Goal: Task Accomplishment & Management: Manage account settings

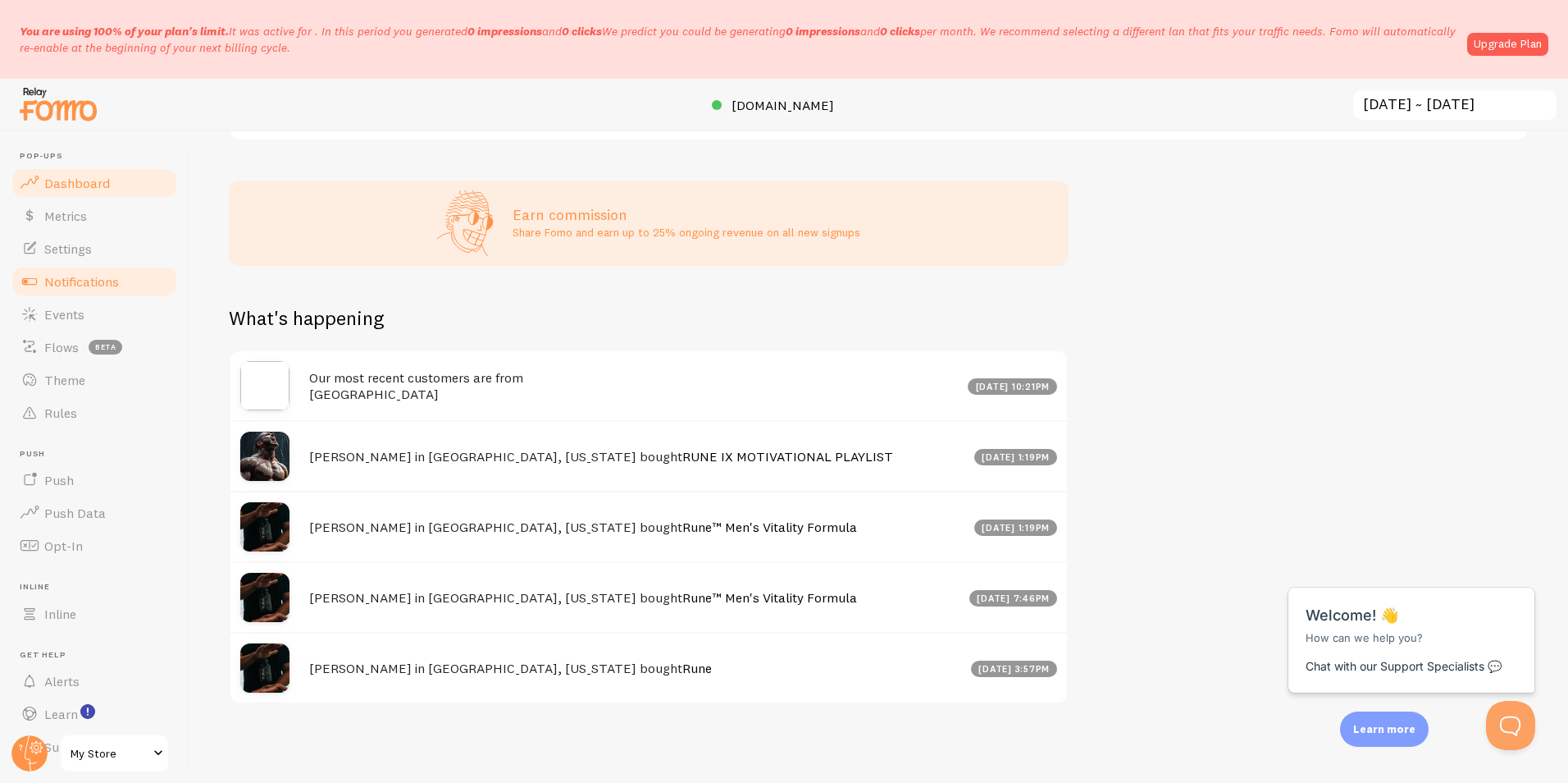
scroll to position [40, 0]
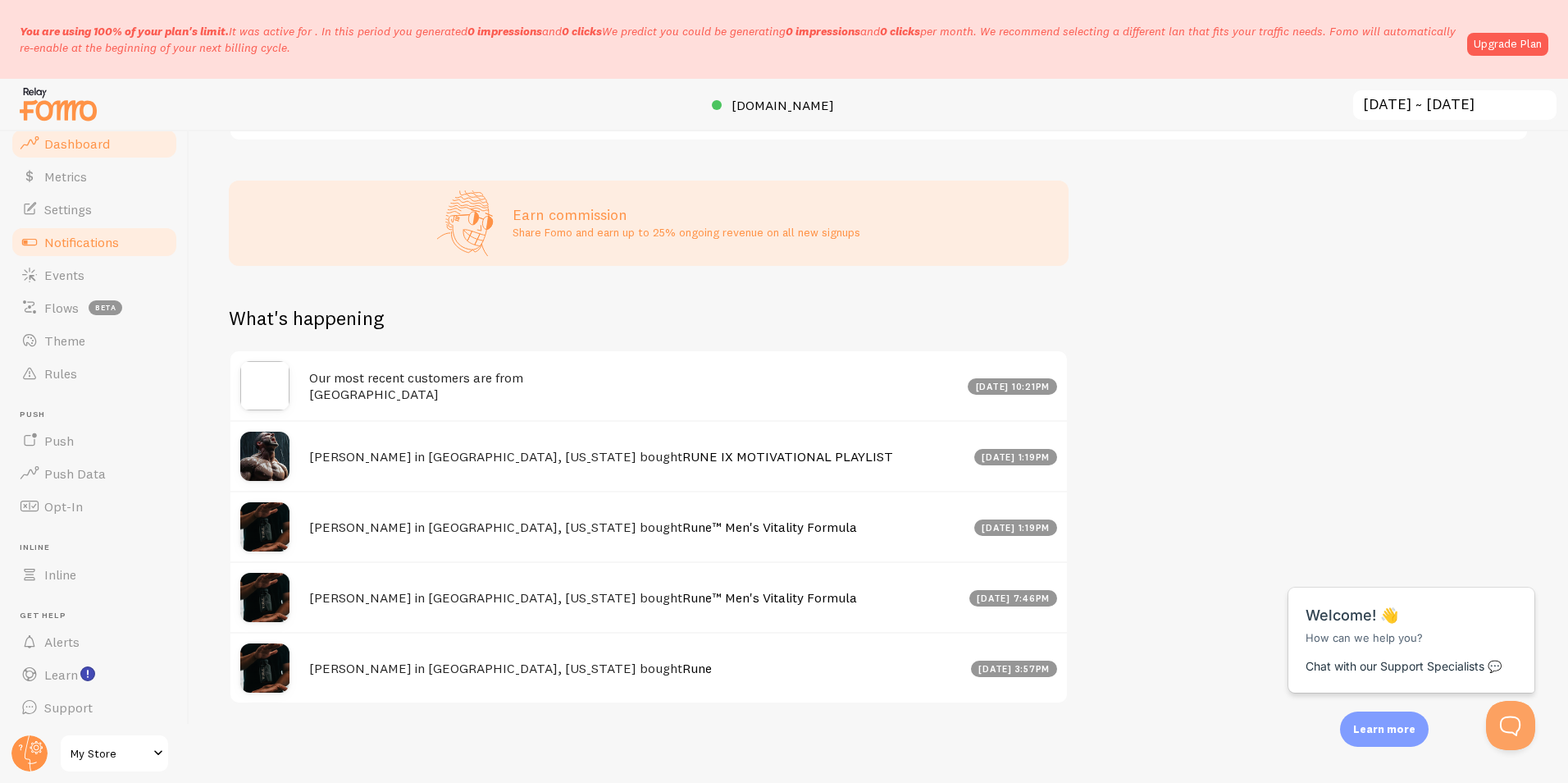
click at [77, 231] on link "Notifications" at bounding box center [95, 242] width 169 height 33
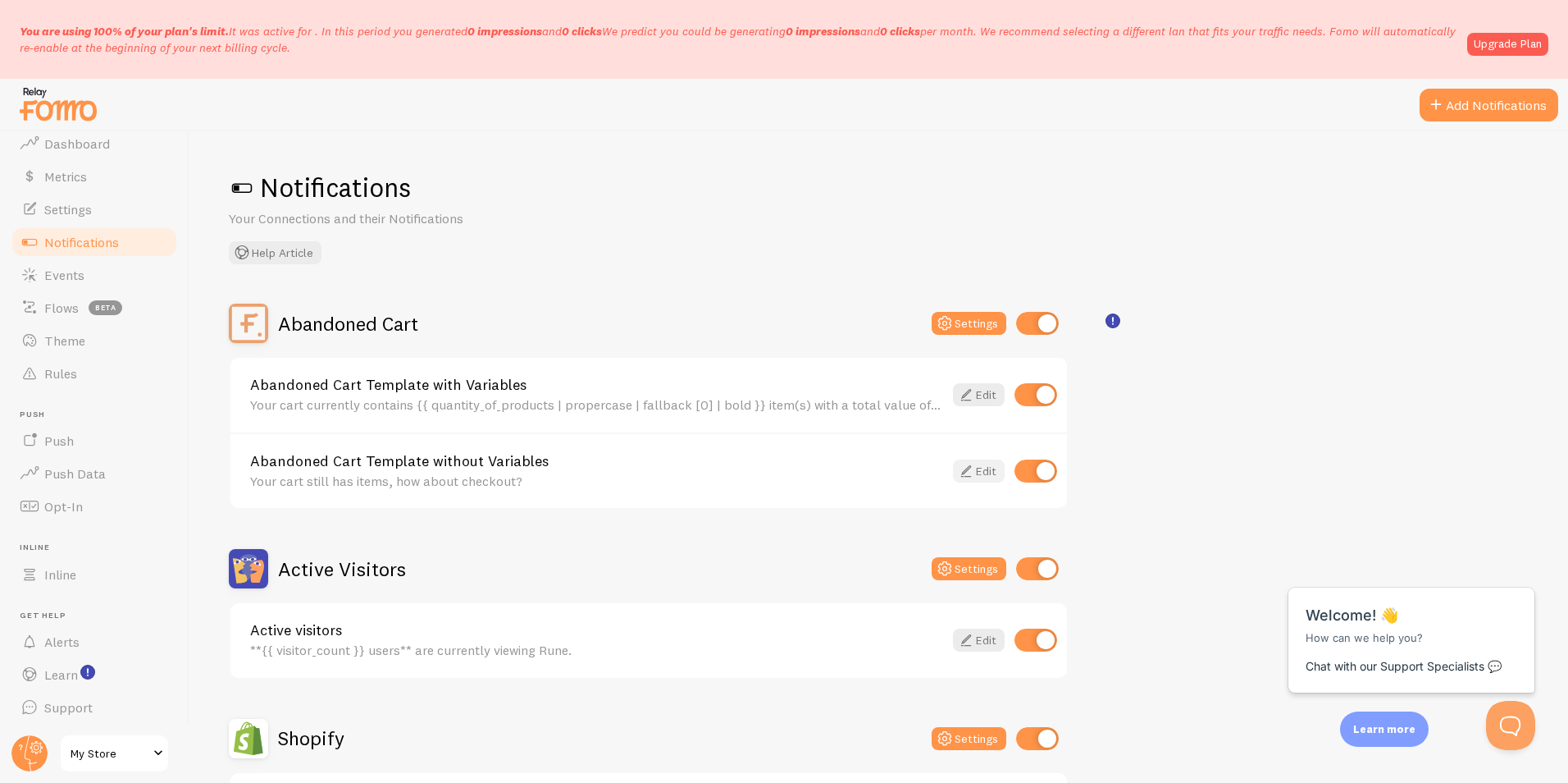
click at [972, 475] on icon at bounding box center [965, 470] width 19 height 19
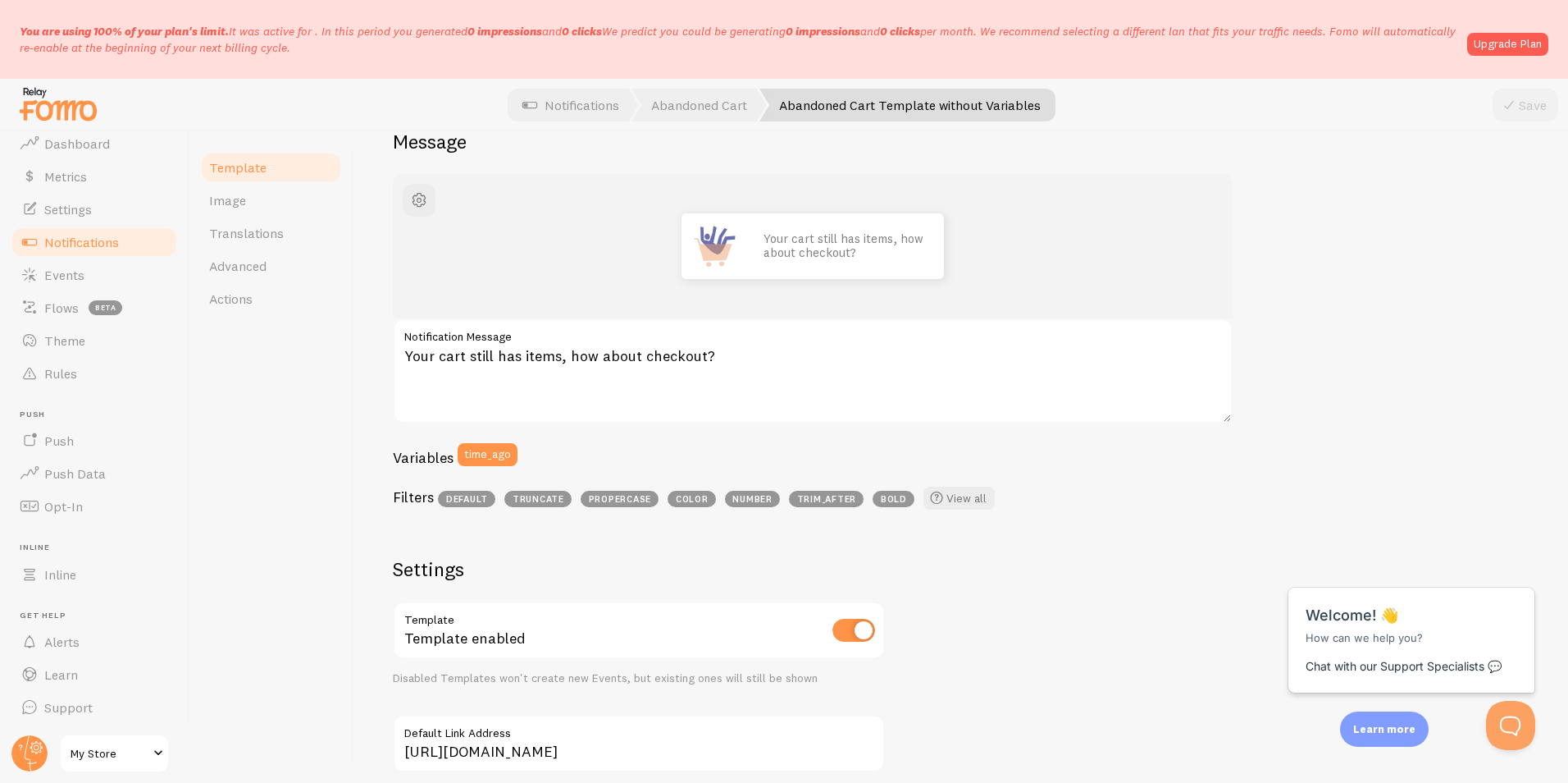
scroll to position [164, 0]
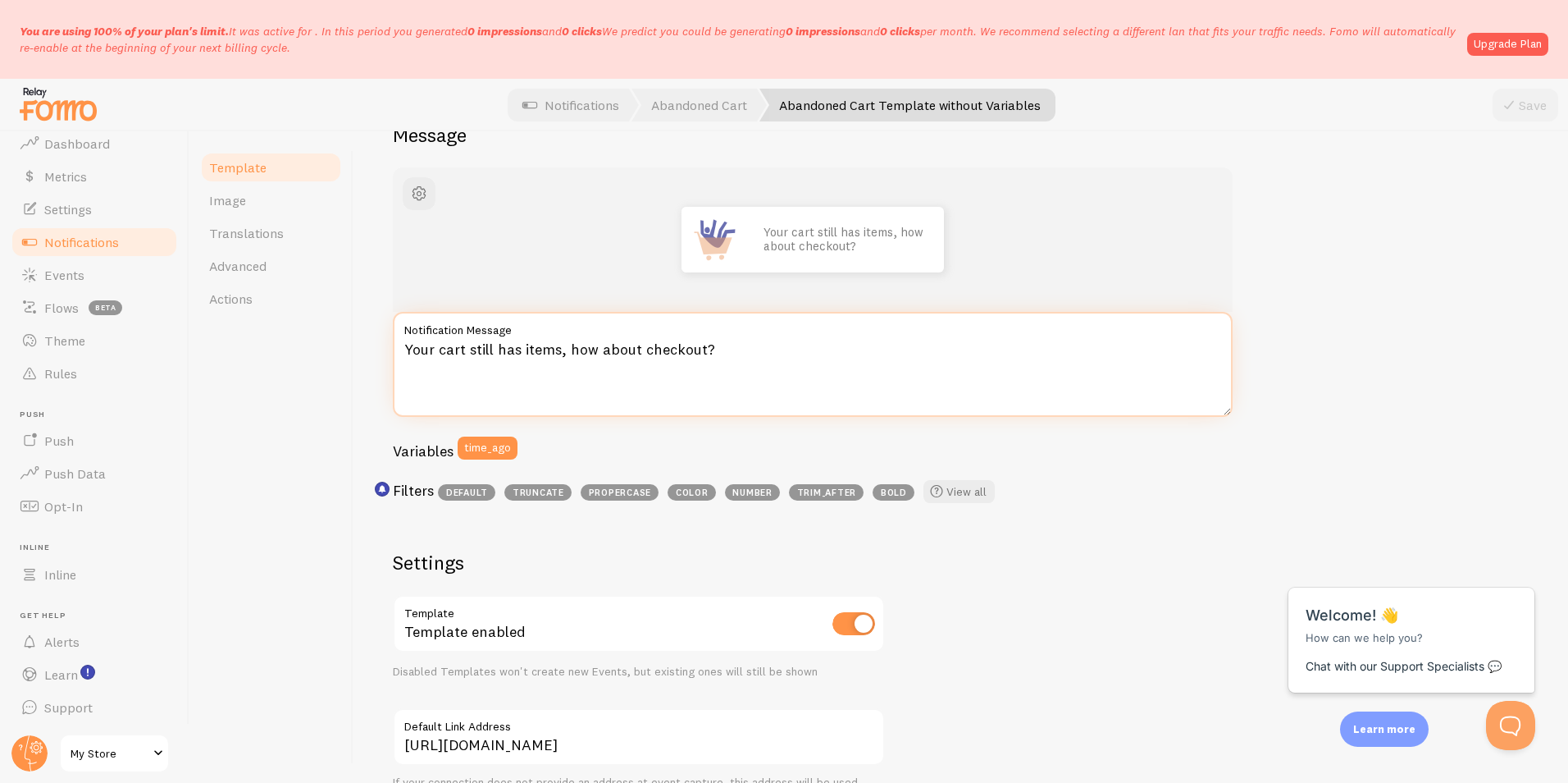
drag, startPoint x: 720, startPoint y: 350, endPoint x: 712, endPoint y: 348, distance: 8.2
click at [712, 348] on textarea "Your cart still has items, how about checkout?" at bounding box center [812, 364] width 839 height 105
drag, startPoint x: 702, startPoint y: 348, endPoint x: 560, endPoint y: 354, distance: 142.1
click at [560, 354] on textarea "Your cart still has items, how about checkout?" at bounding box center [812, 364] width 839 height 105
type textarea "Your cart still has items, don't stay the same. Make the change."
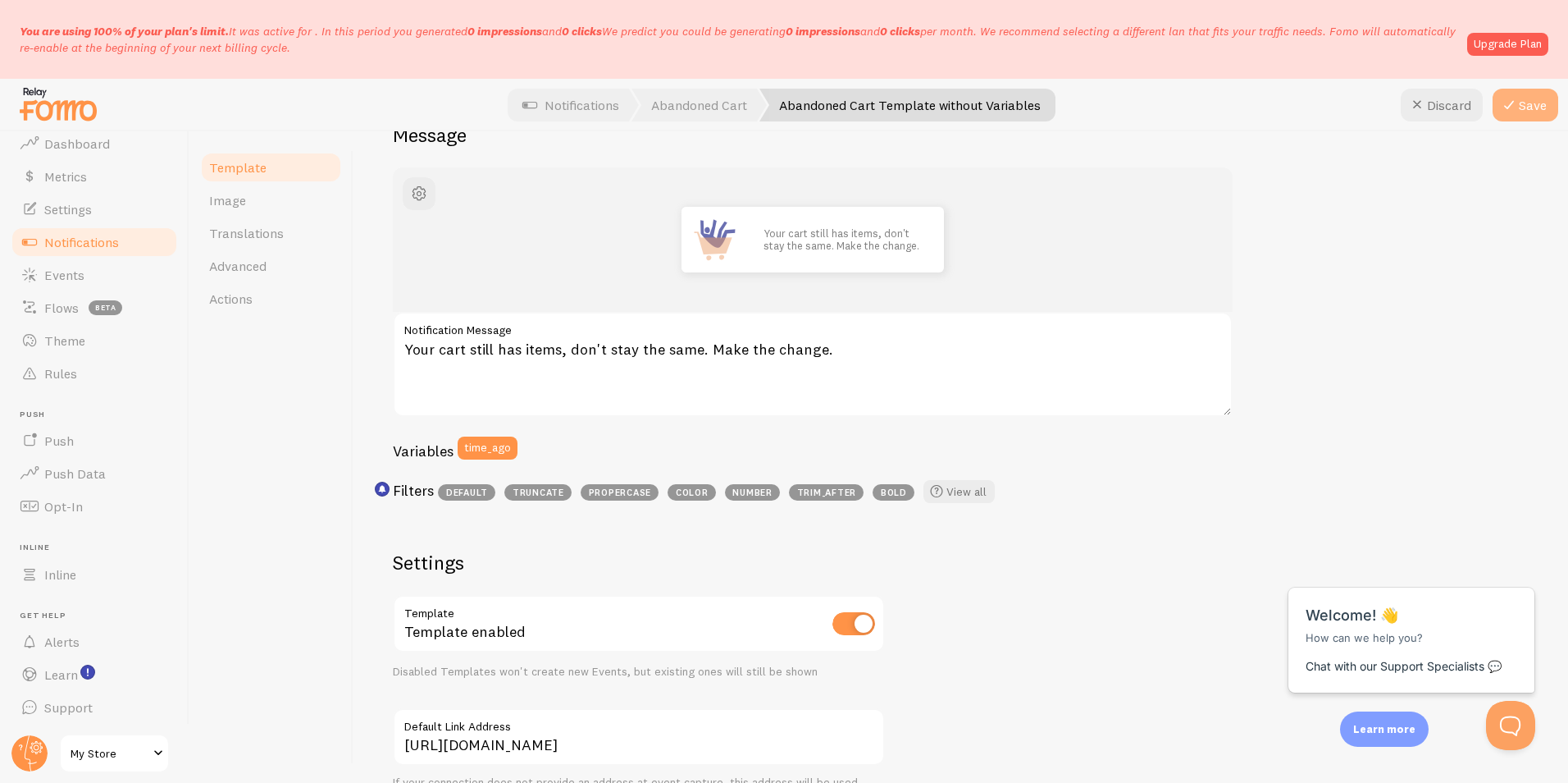
click at [1501, 103] on icon at bounding box center [1509, 105] width 19 height 19
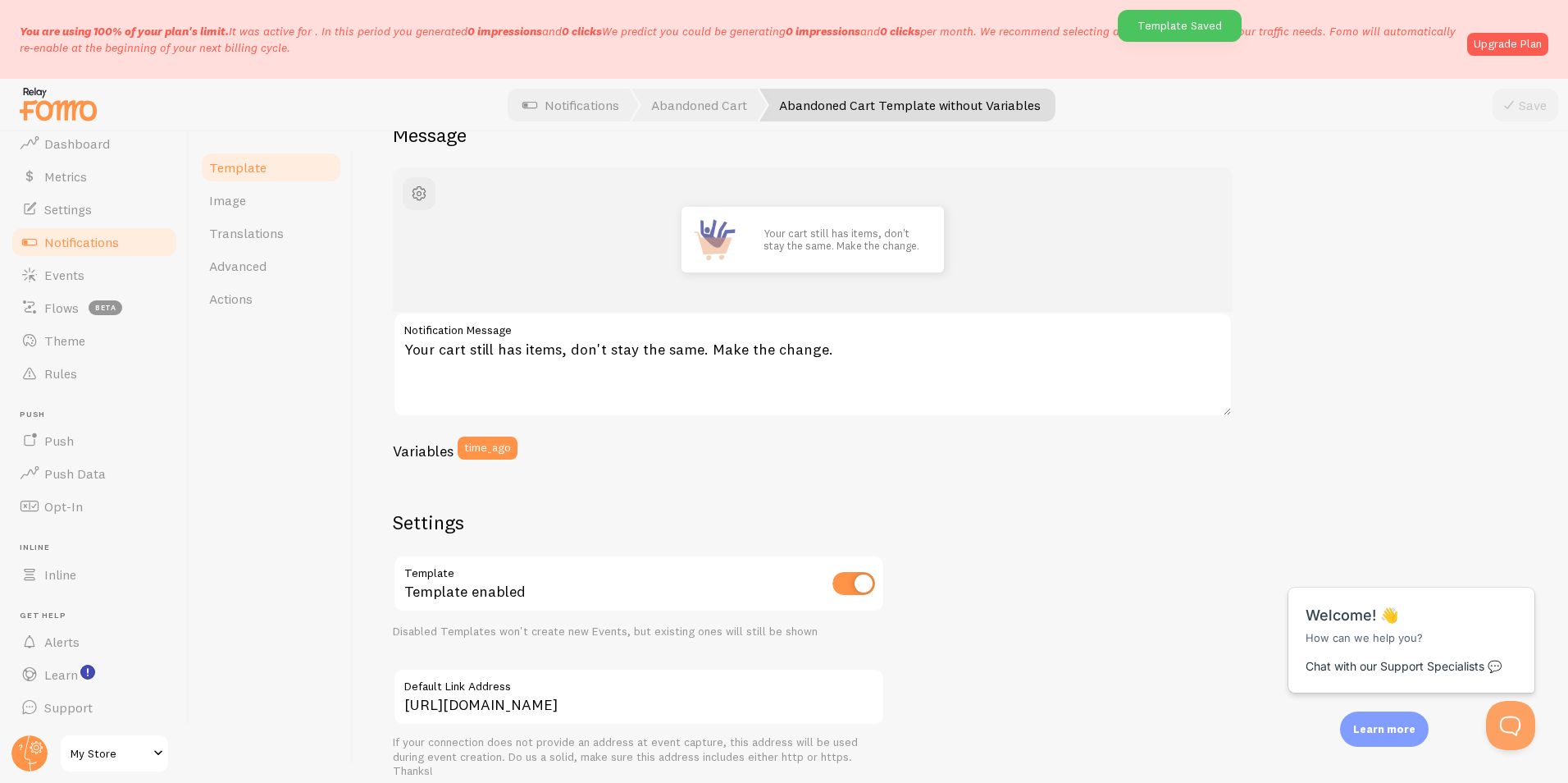
scroll to position [482, 0]
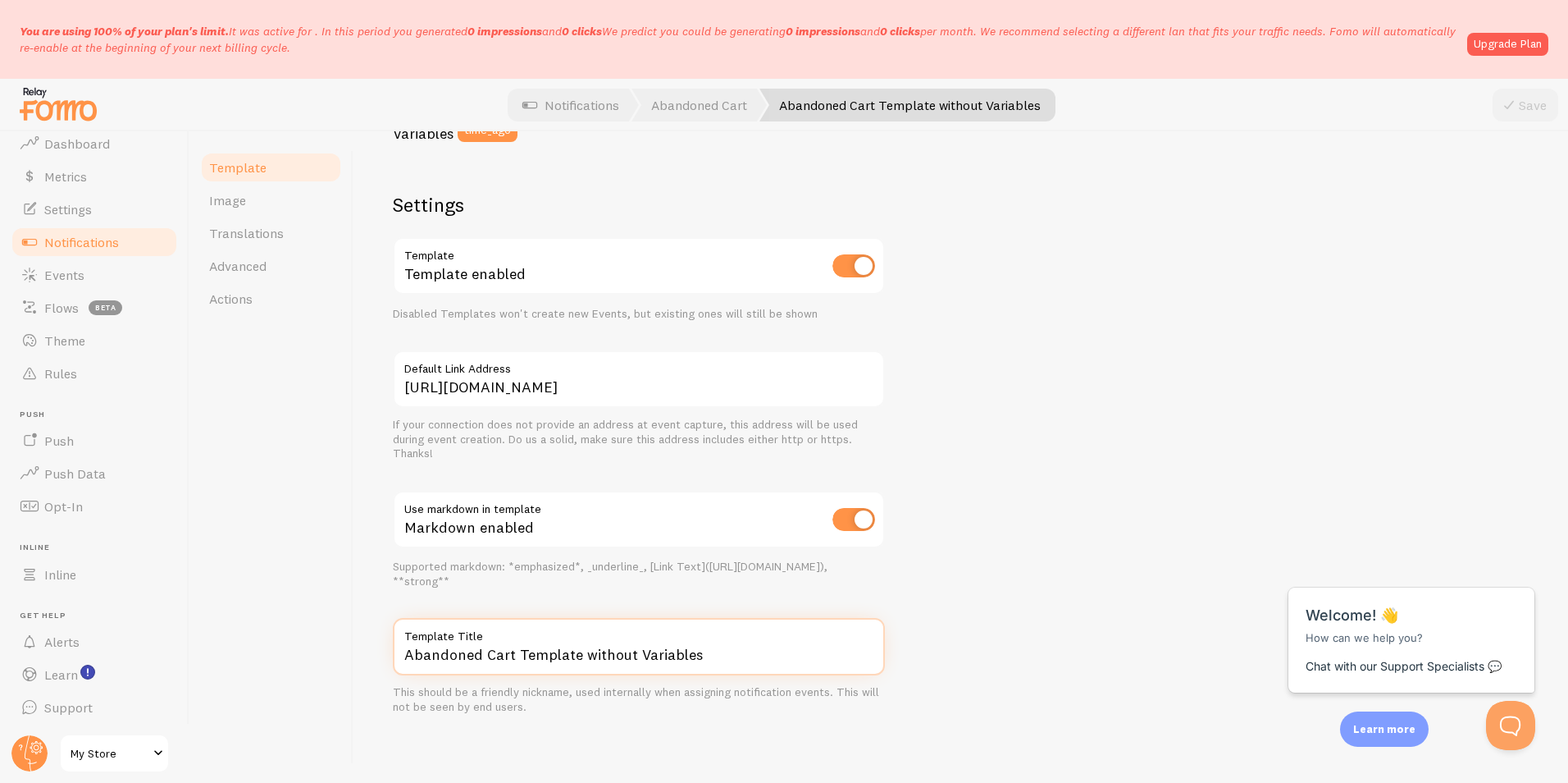
click at [684, 651] on input "Abandoned Cart Template without Variables" at bounding box center [639, 647] width 492 height 57
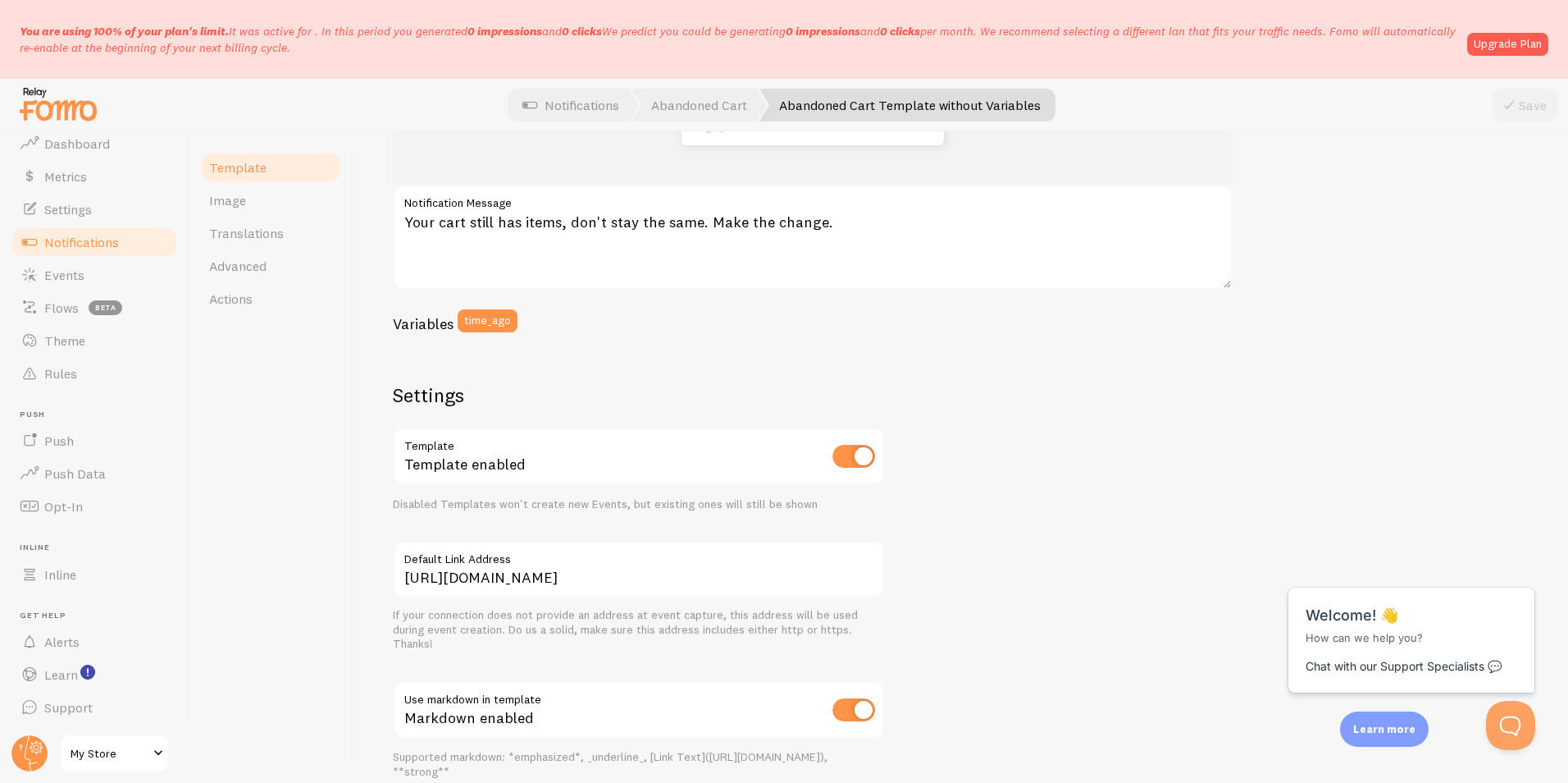
scroll to position [0, 0]
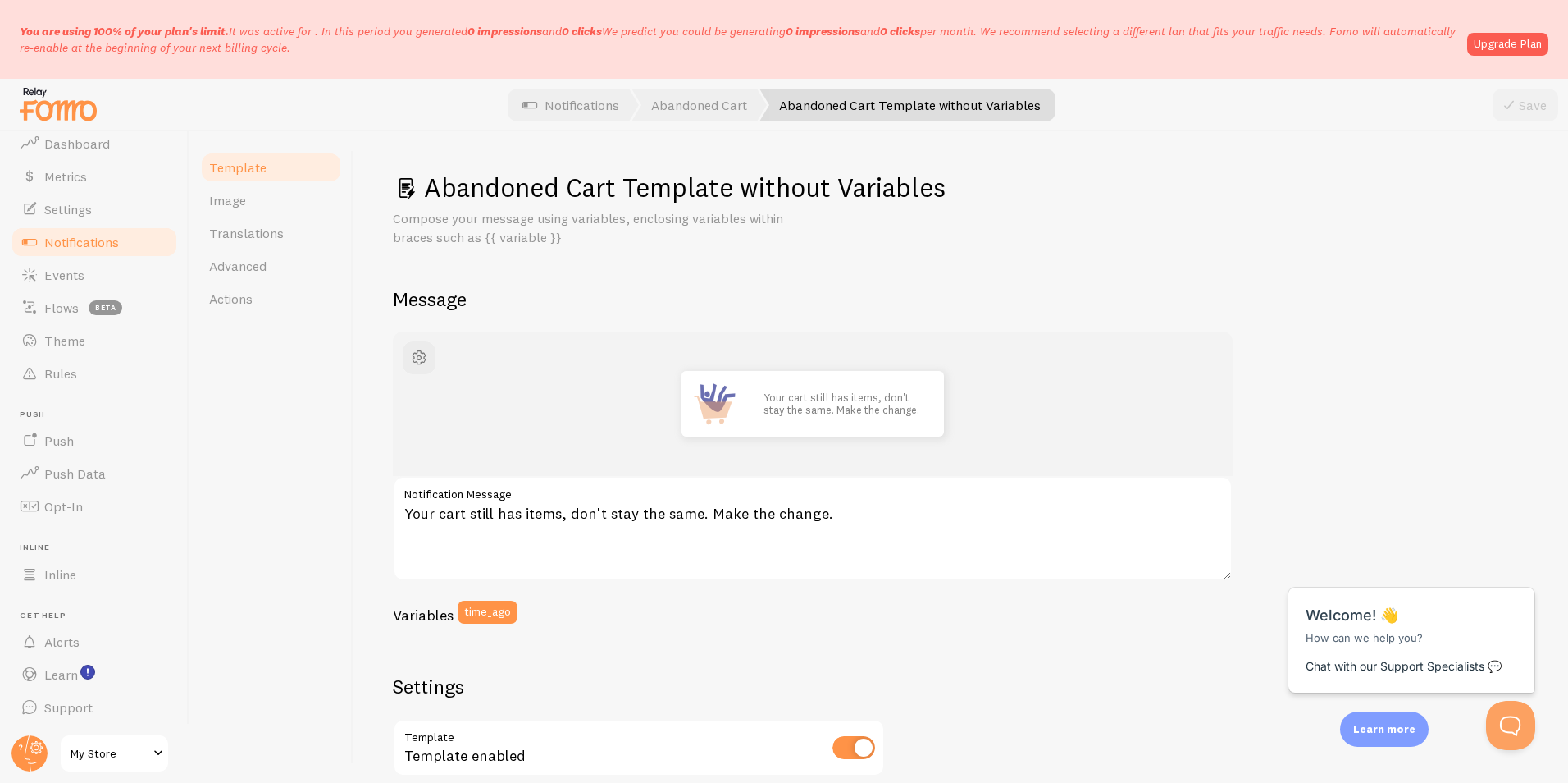
click at [79, 248] on span "Notifications" at bounding box center [81, 242] width 74 height 16
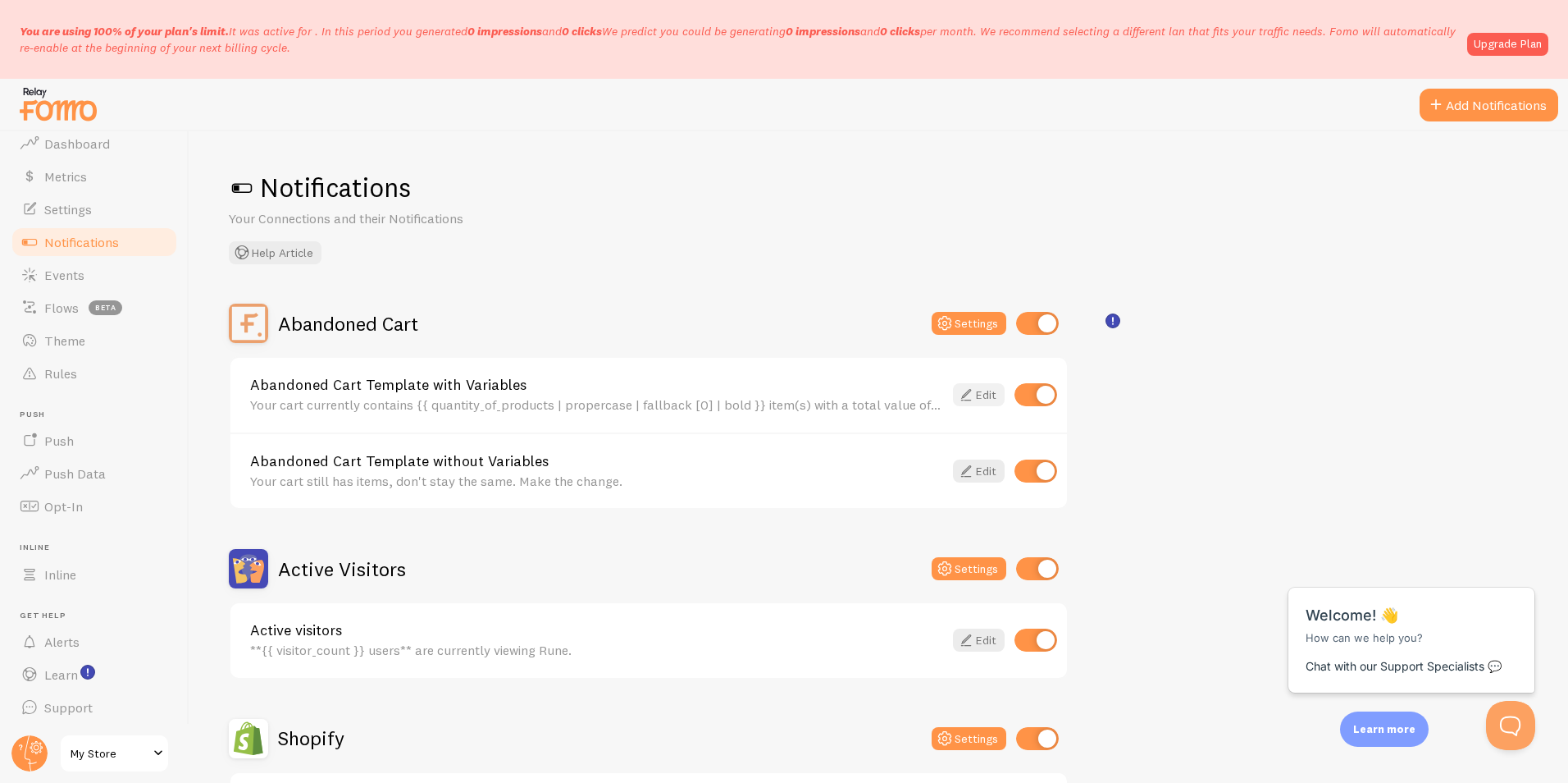
click at [973, 392] on icon at bounding box center [965, 394] width 19 height 19
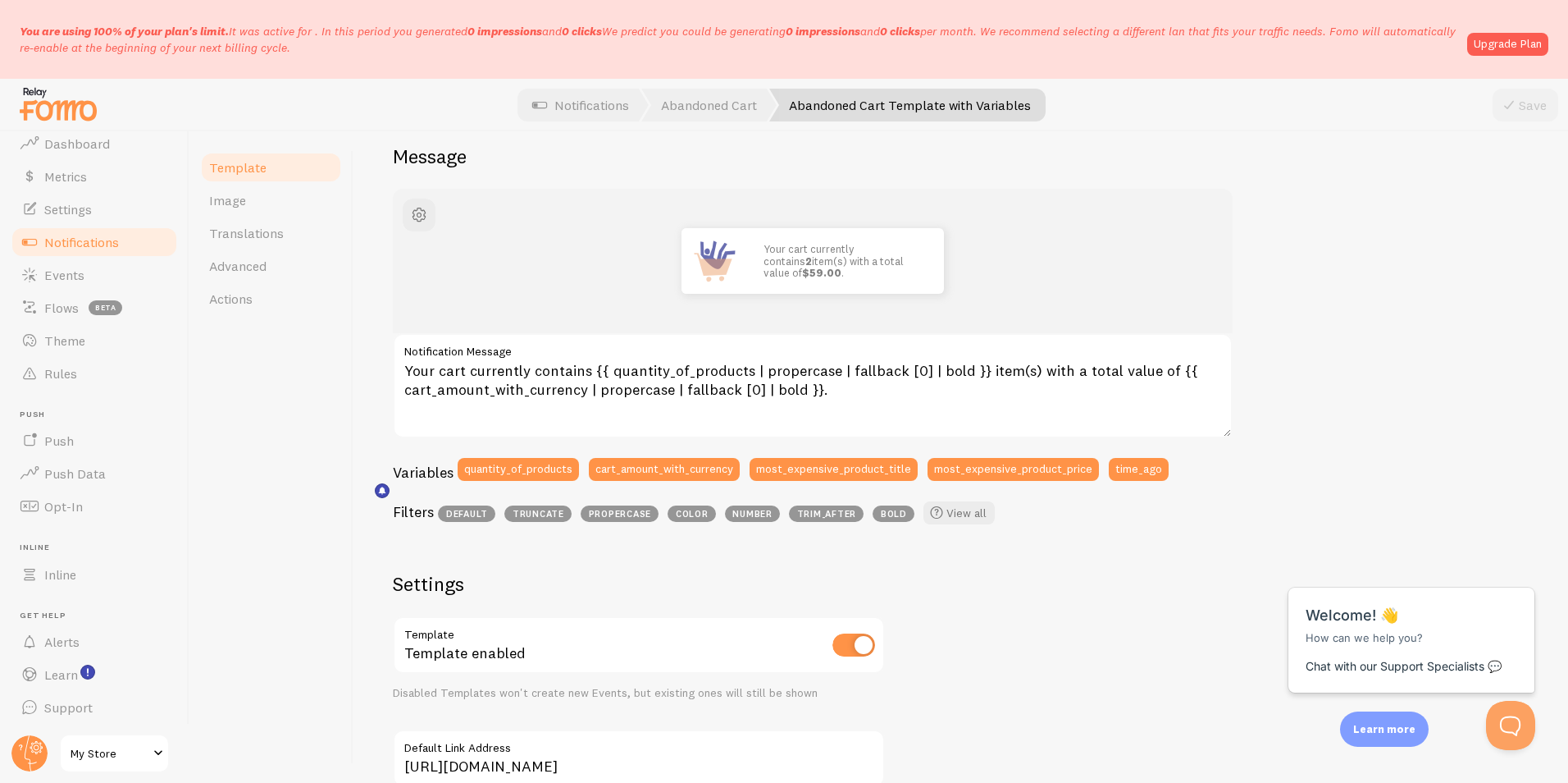
scroll to position [164, 0]
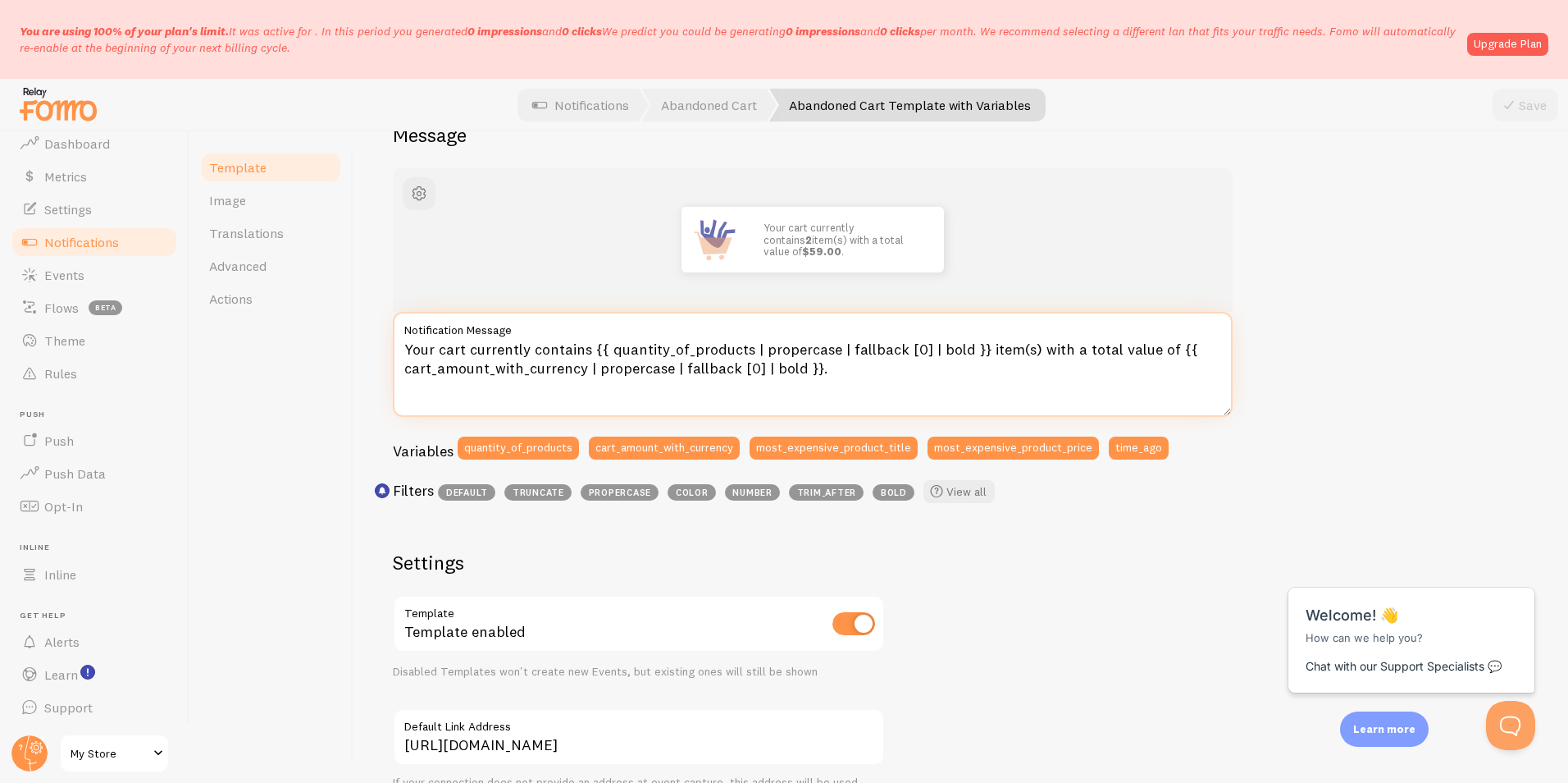
drag, startPoint x: 820, startPoint y: 372, endPoint x: 593, endPoint y: 344, distance: 228.7
click at [593, 344] on textarea "Your cart currently contains {{ quantity_of_products | propercase | fallback [0…" at bounding box center [812, 364] width 839 height 105
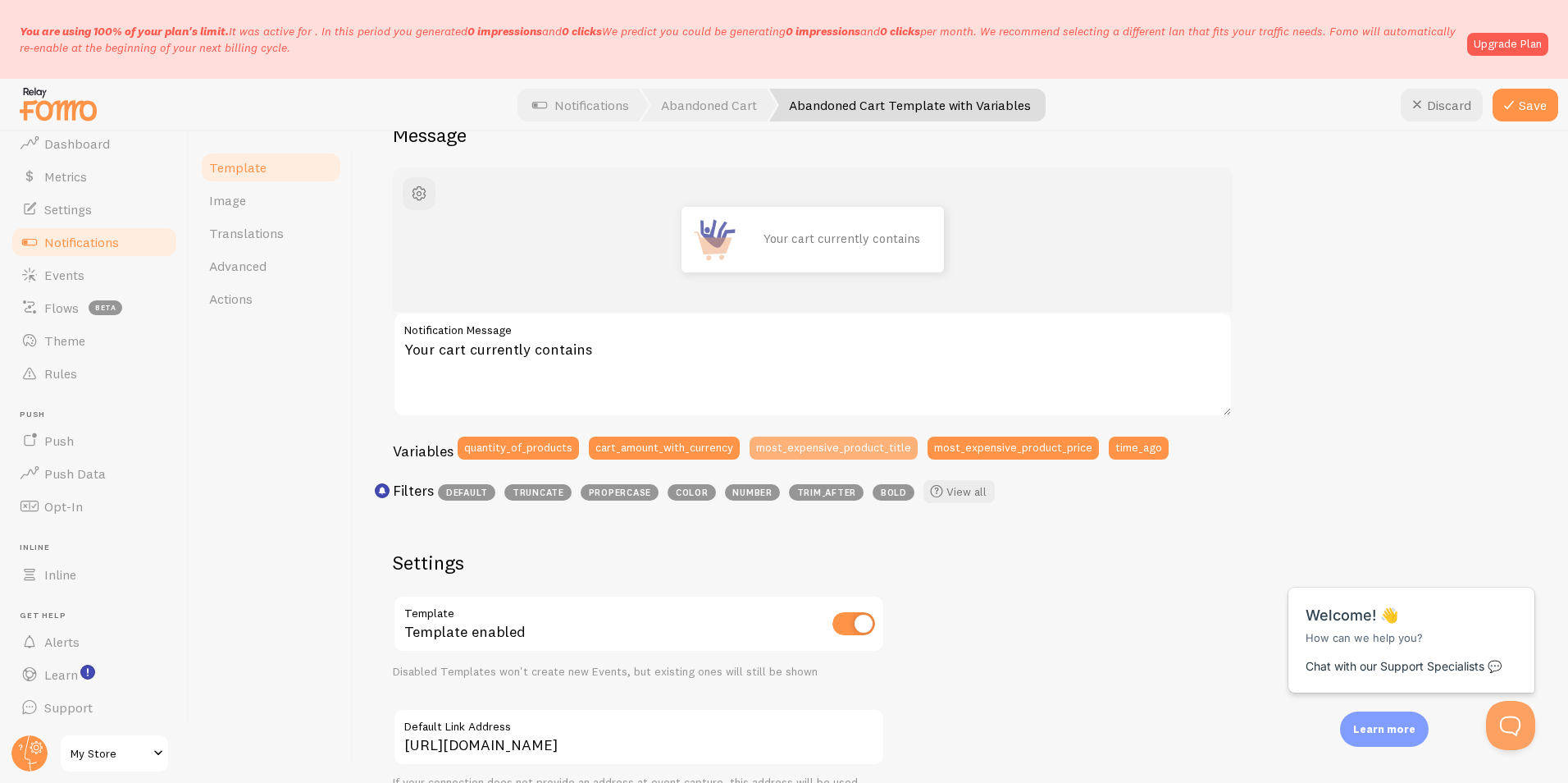
click at [900, 446] on button "most_expensive_product_title" at bounding box center [833, 447] width 168 height 23
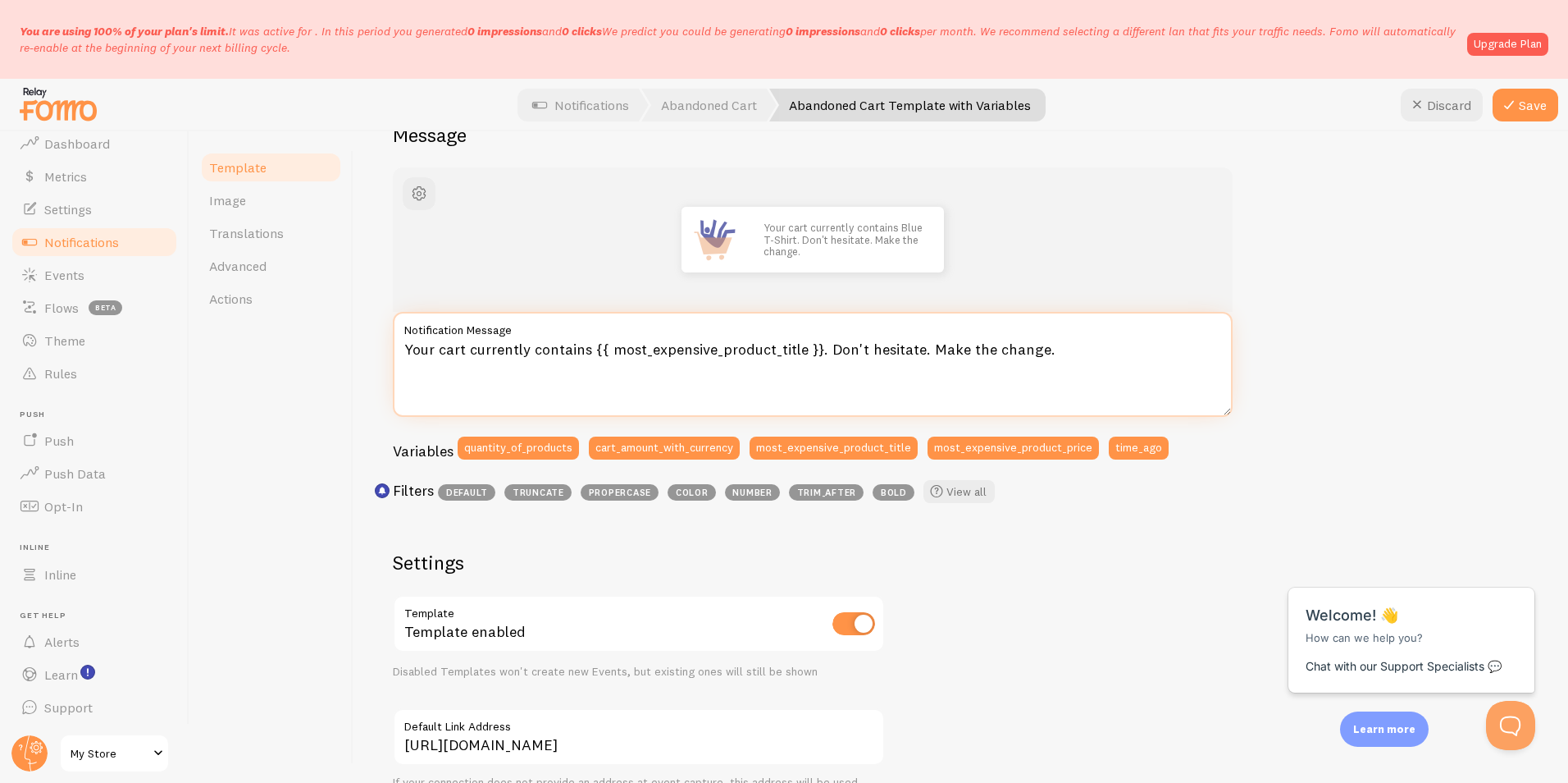
type textarea "Your cart currently contains {{ most_expensive_product_title }}. Don't hesitate…"
click at [1332, 299] on div "Your cart currently contains Blue T-Shirt. Don't hesitate. Make the change. You…" at bounding box center [961, 620] width 1136 height 905
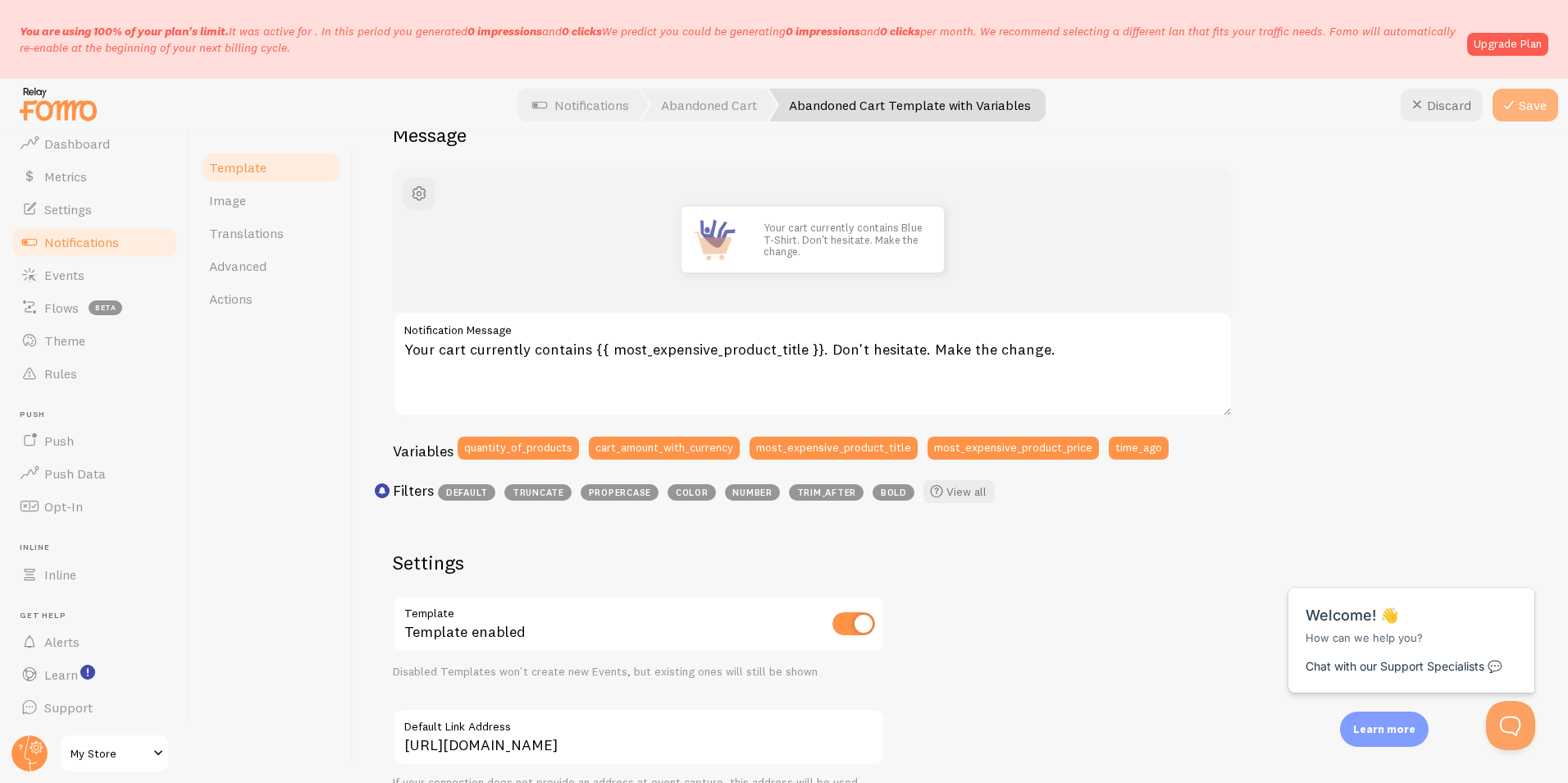
click at [1505, 93] on button "Save" at bounding box center [1526, 105] width 66 height 33
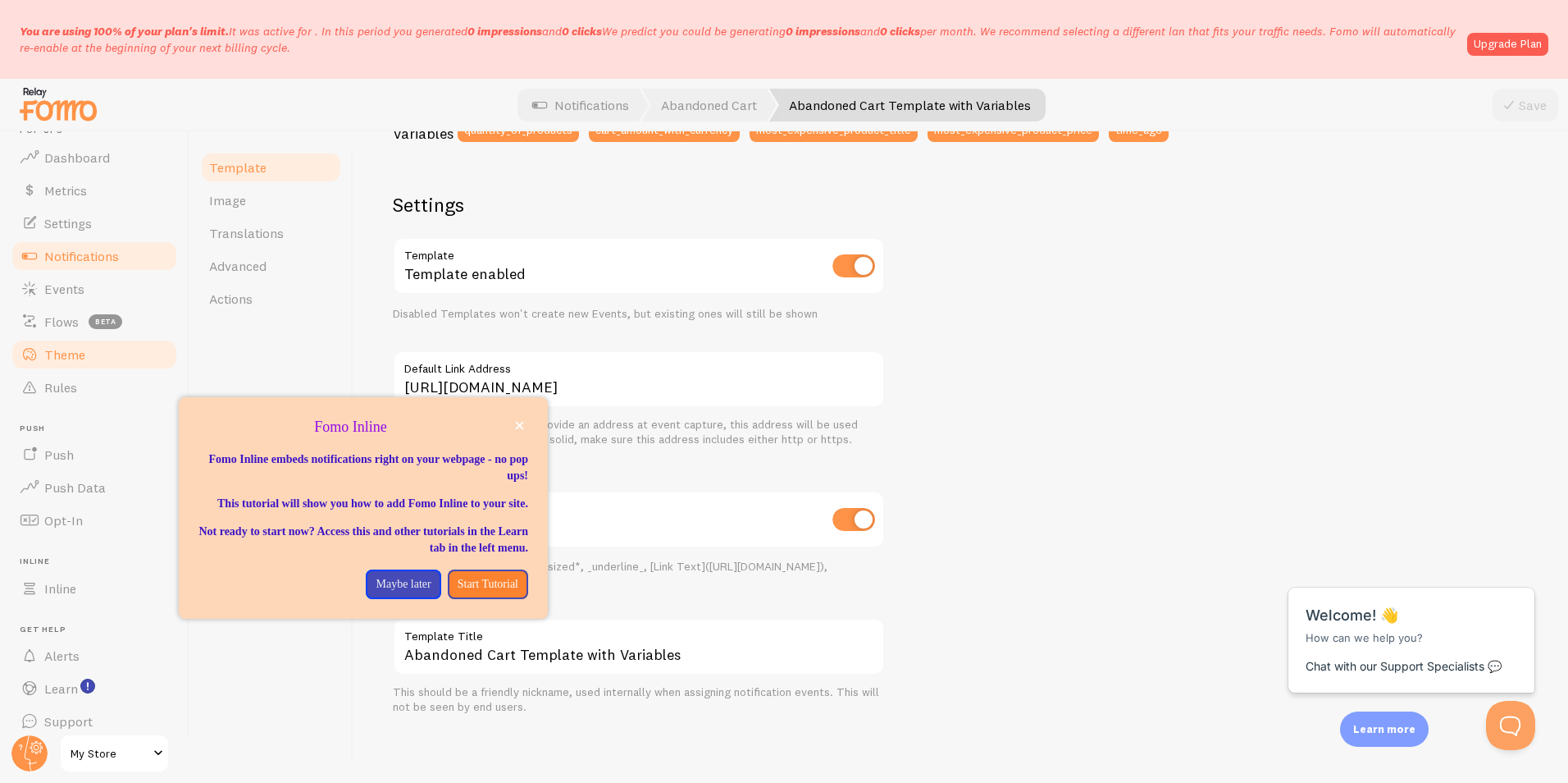
scroll to position [40, 0]
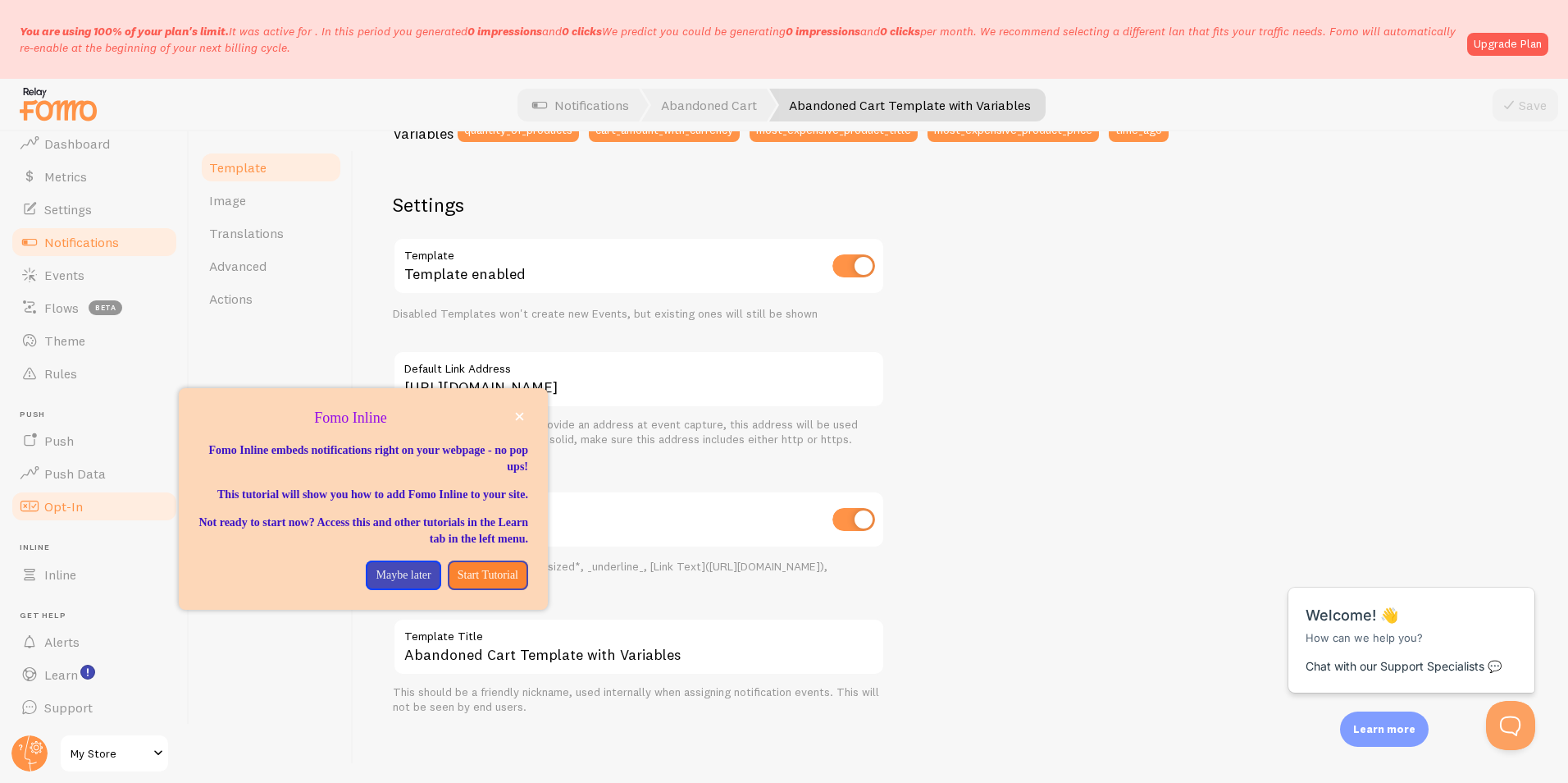
click at [79, 510] on span "Opt-In" at bounding box center [63, 506] width 39 height 16
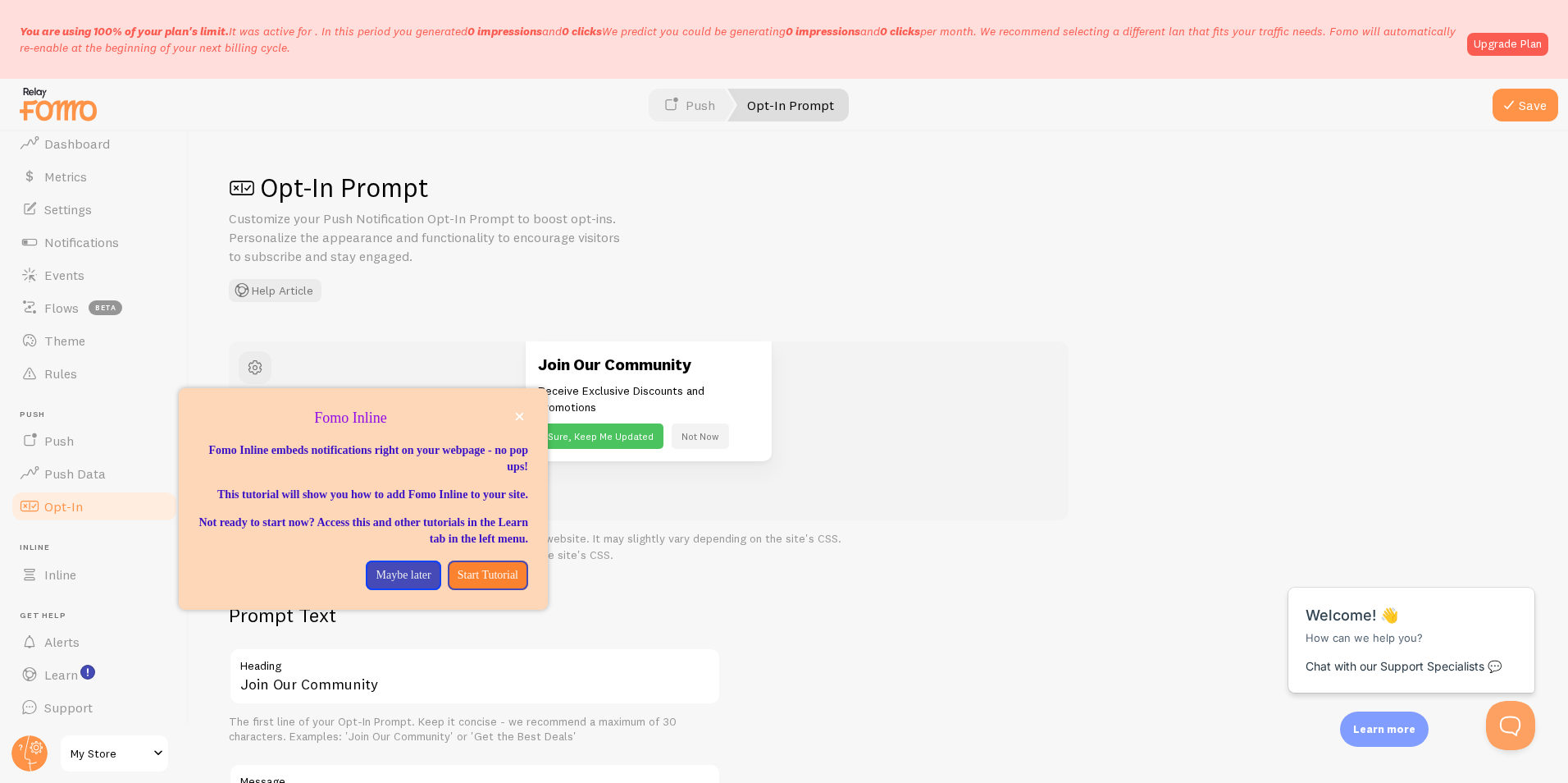
click at [508, 416] on p "Fomo Inline" at bounding box center [363, 418] width 330 height 21
click at [515, 418] on icon "close," at bounding box center [519, 416] width 9 height 9
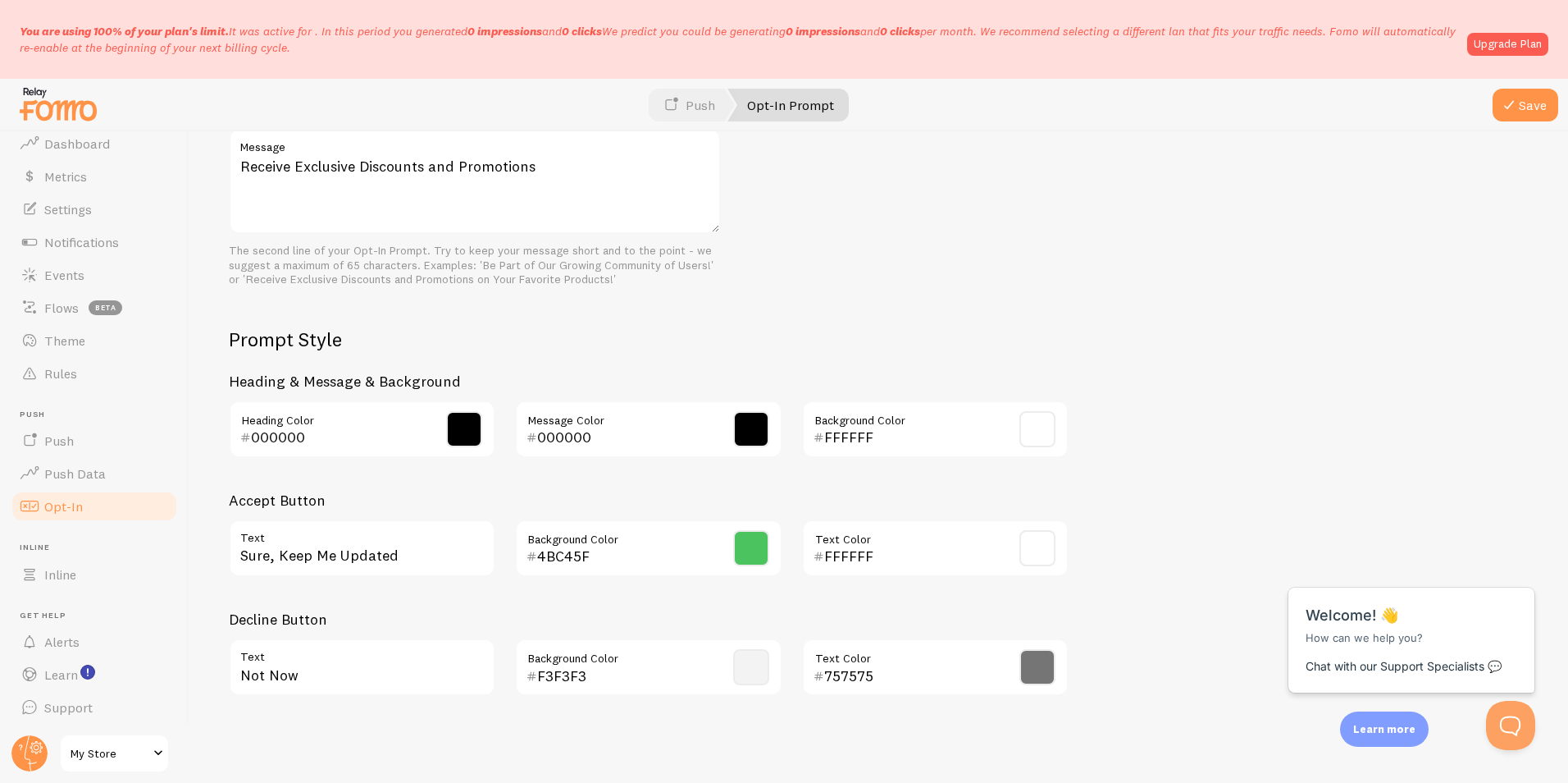
scroll to position [639, 0]
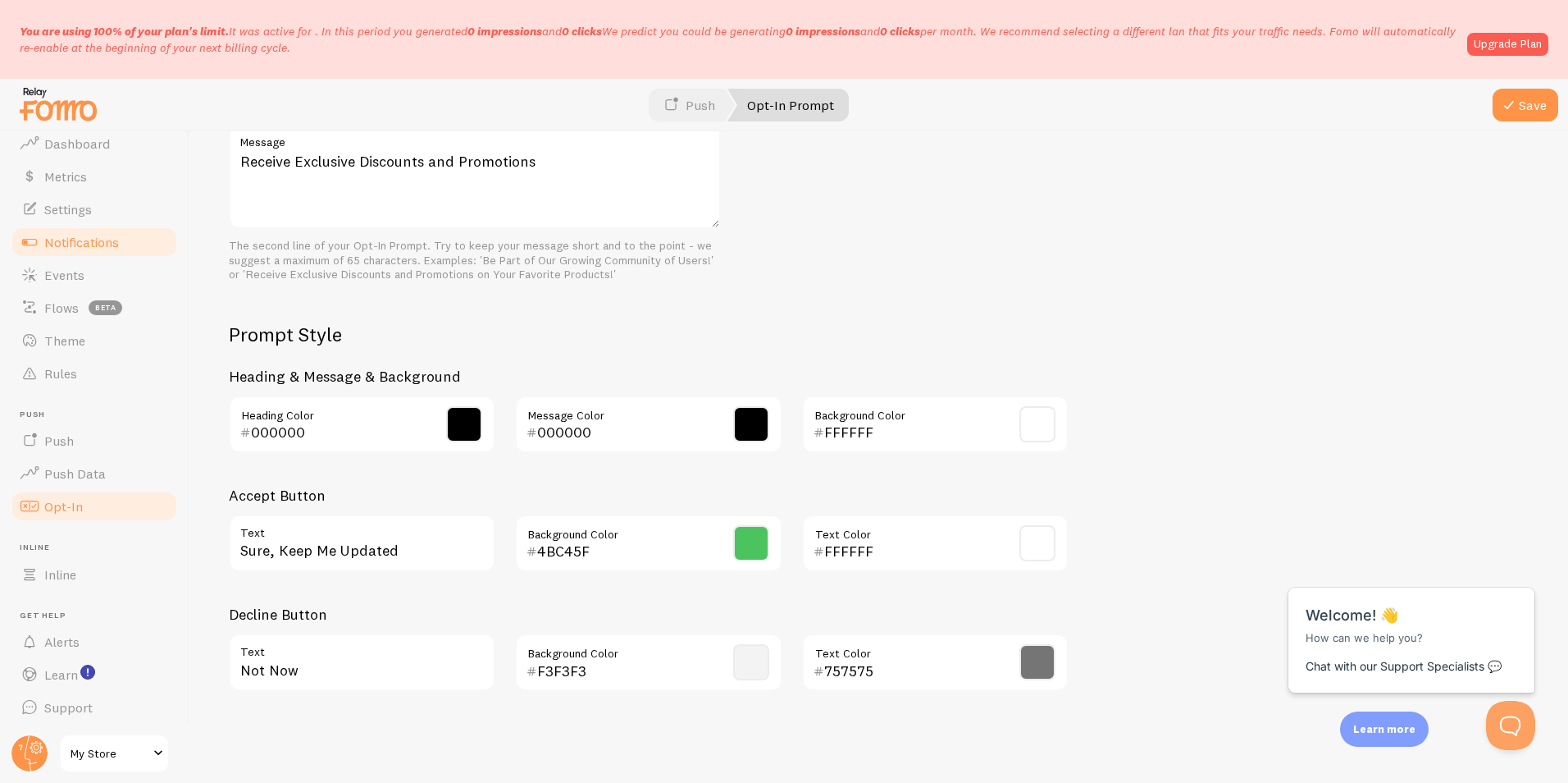
click at [87, 244] on span "Notifications" at bounding box center [81, 242] width 74 height 16
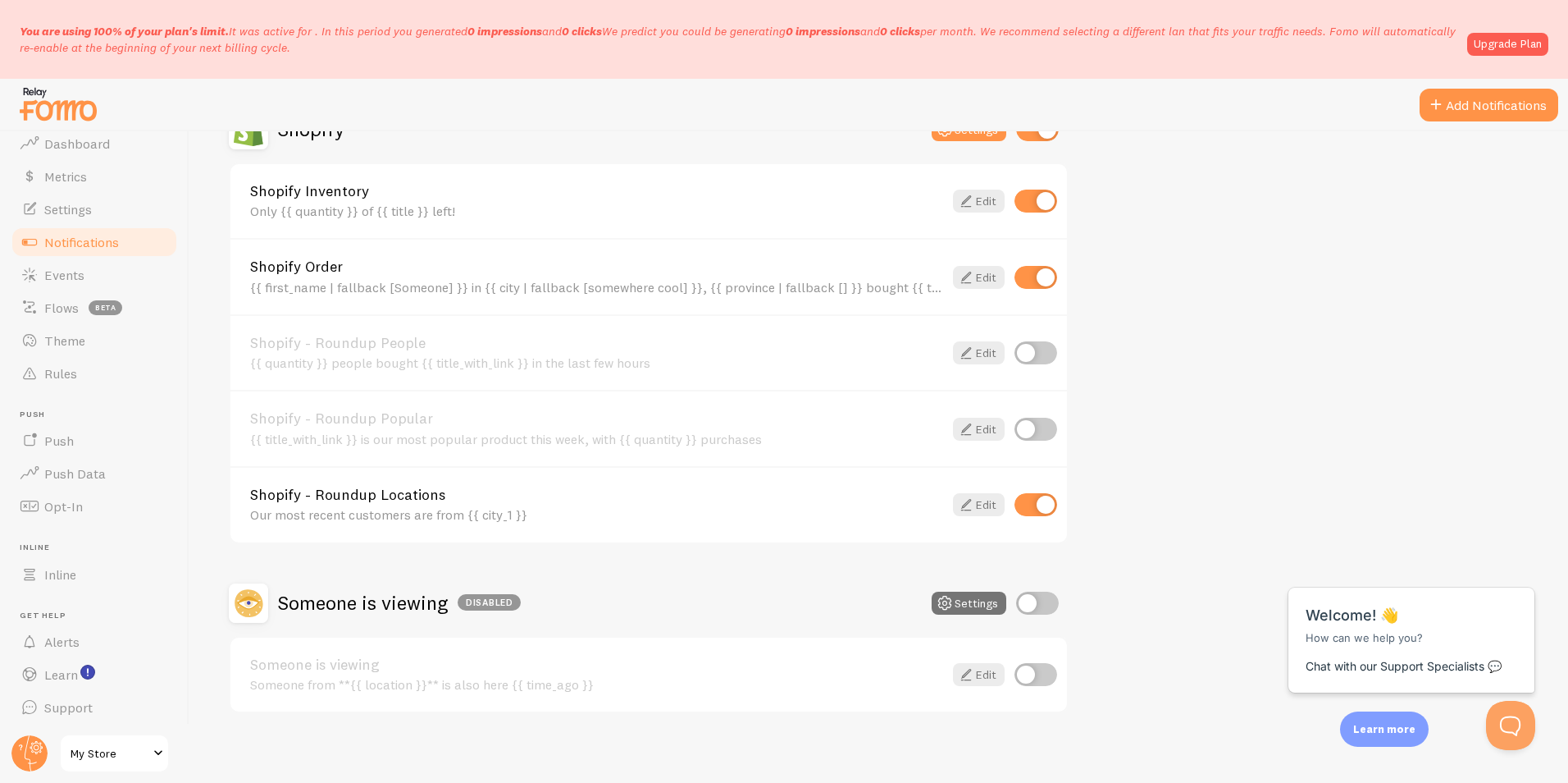
scroll to position [618, 0]
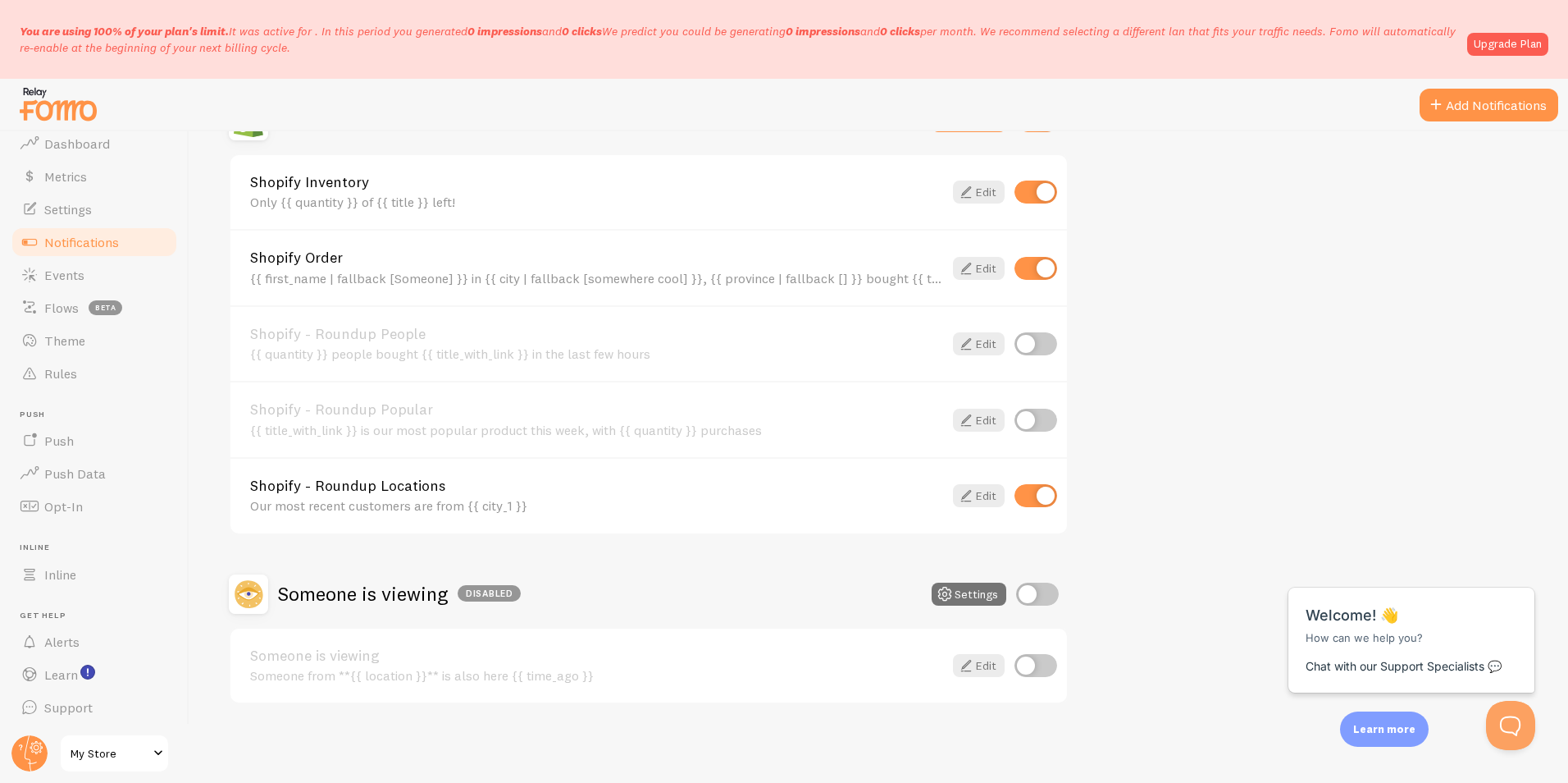
click at [1034, 670] on input "checkbox" at bounding box center [1035, 665] width 42 height 23
checkbox input "true"
click at [1039, 588] on input "checkbox" at bounding box center [1037, 594] width 42 height 23
checkbox input "true"
click at [964, 667] on icon at bounding box center [965, 665] width 19 height 19
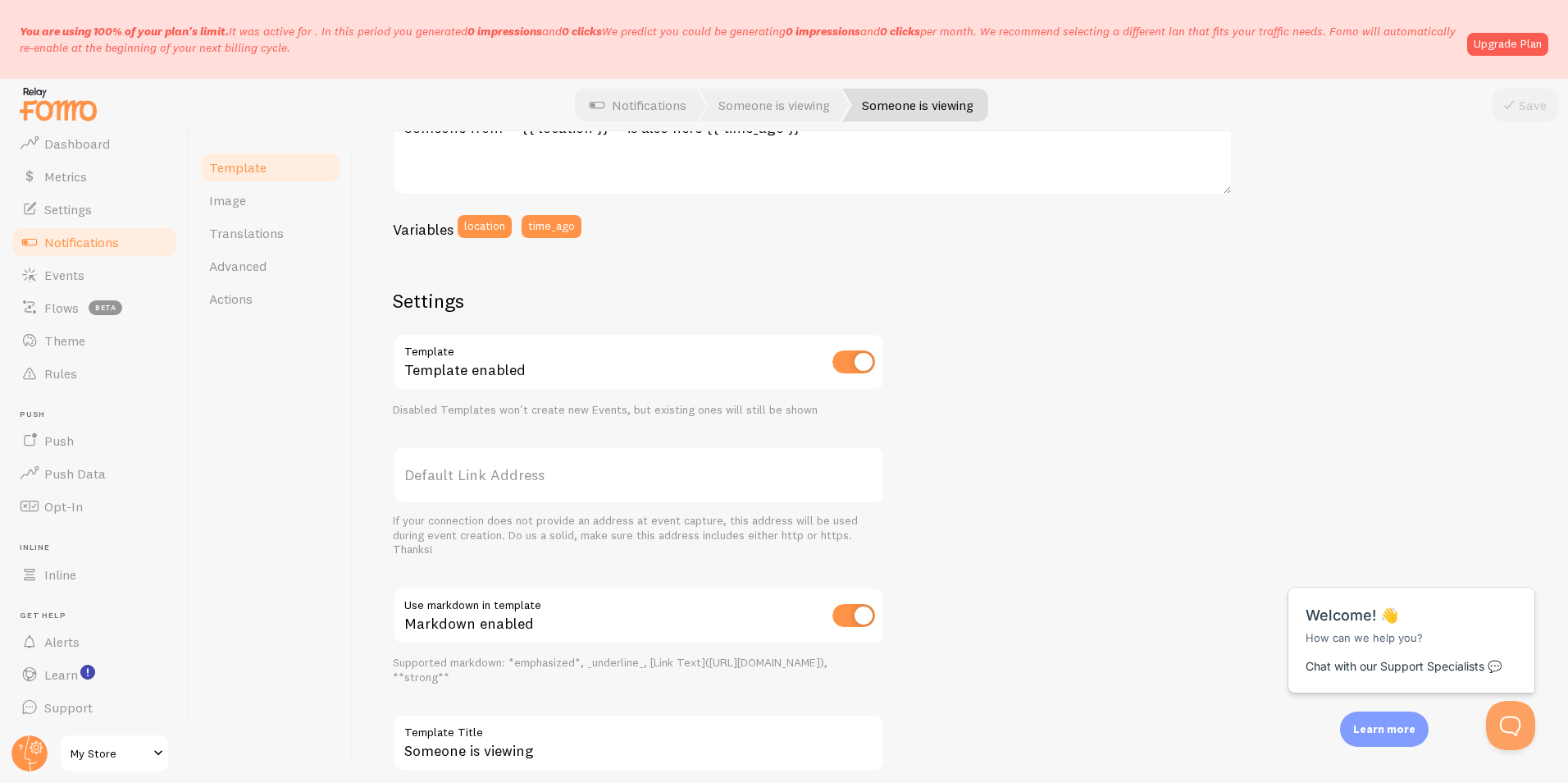
scroll to position [410, 0]
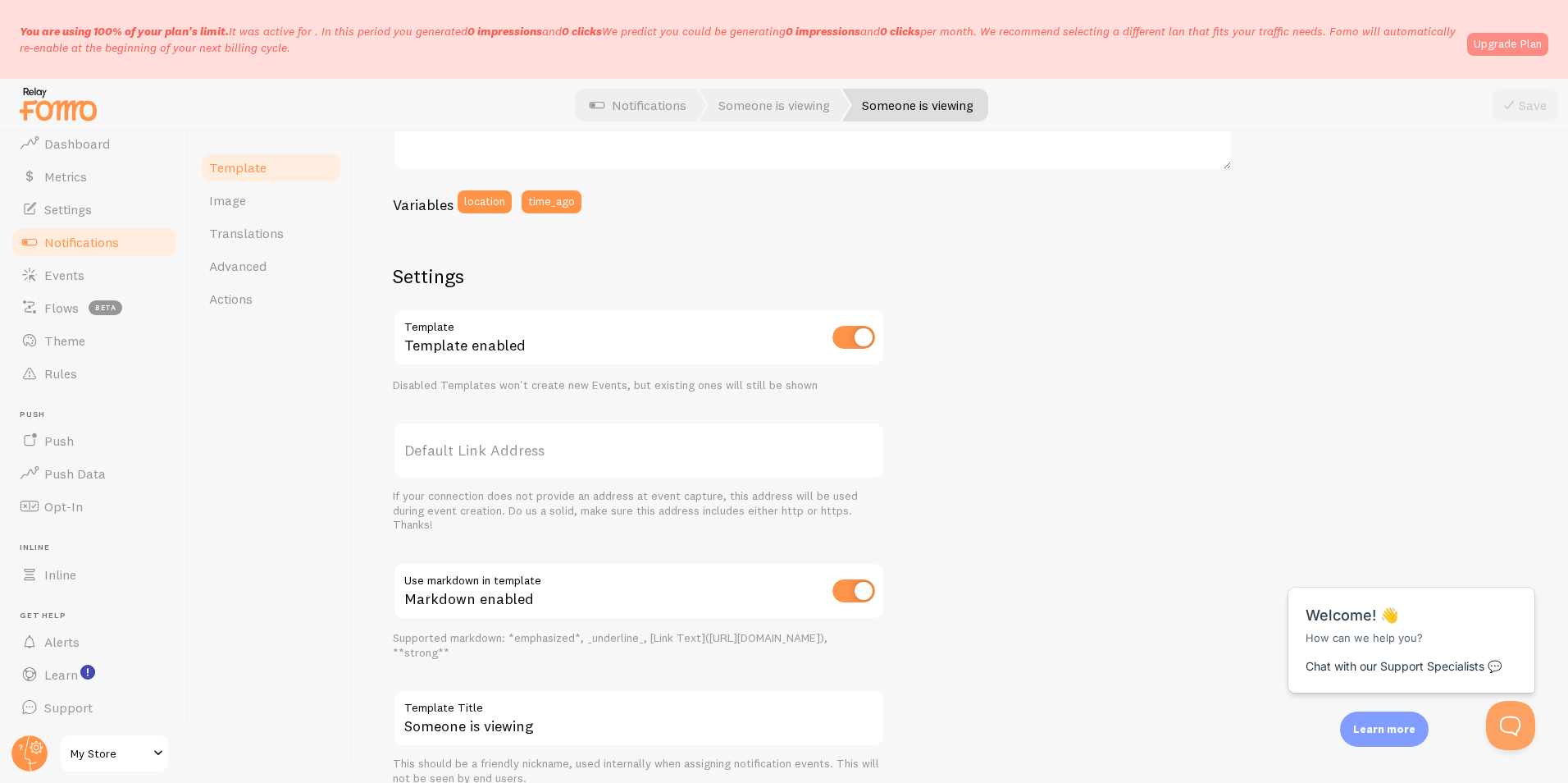
click at [1485, 34] on link "Upgrade Plan" at bounding box center [1508, 44] width 81 height 23
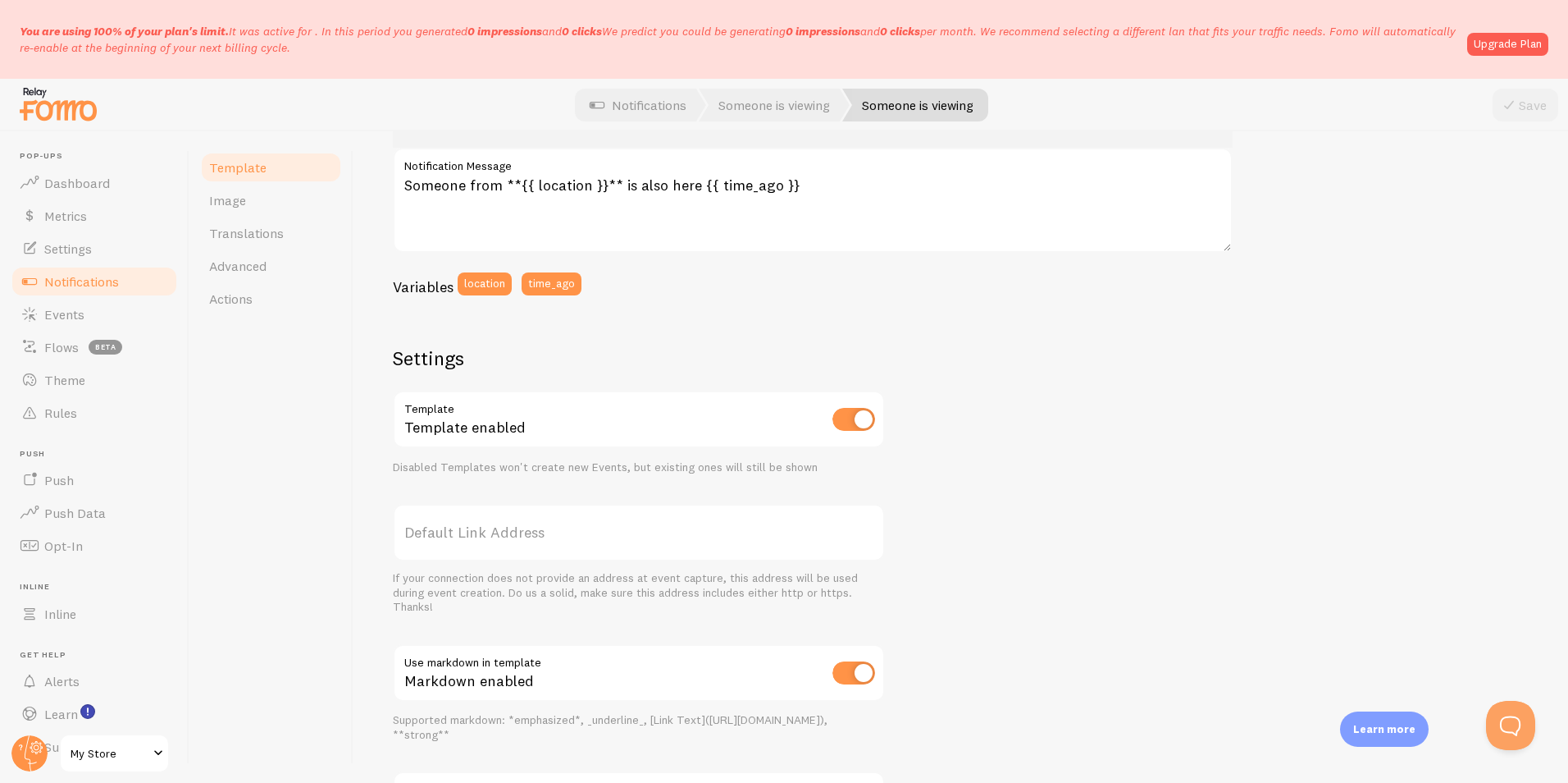
scroll to position [410, 0]
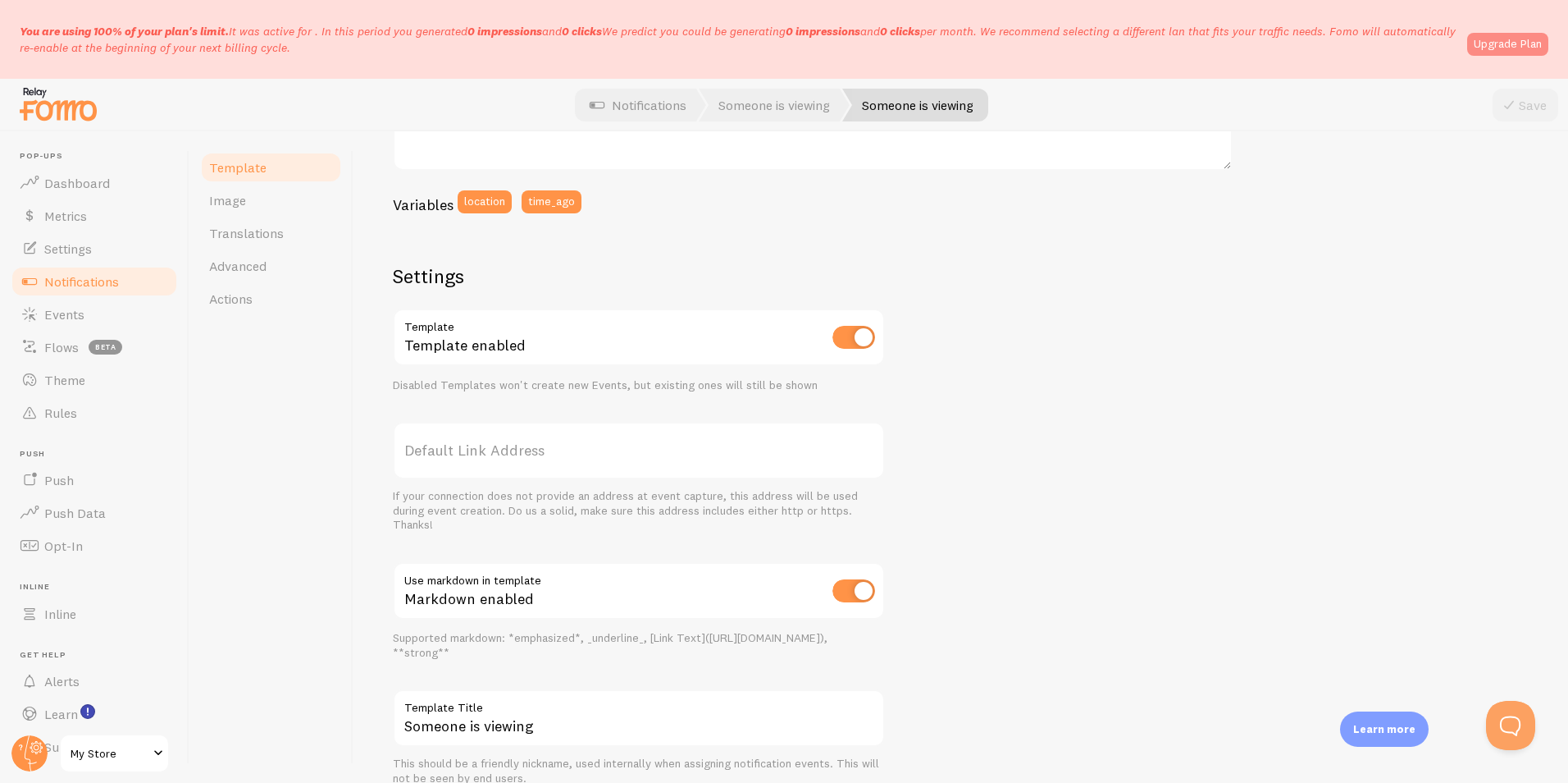
click at [1507, 39] on link "Upgrade Plan" at bounding box center [1508, 44] width 81 height 23
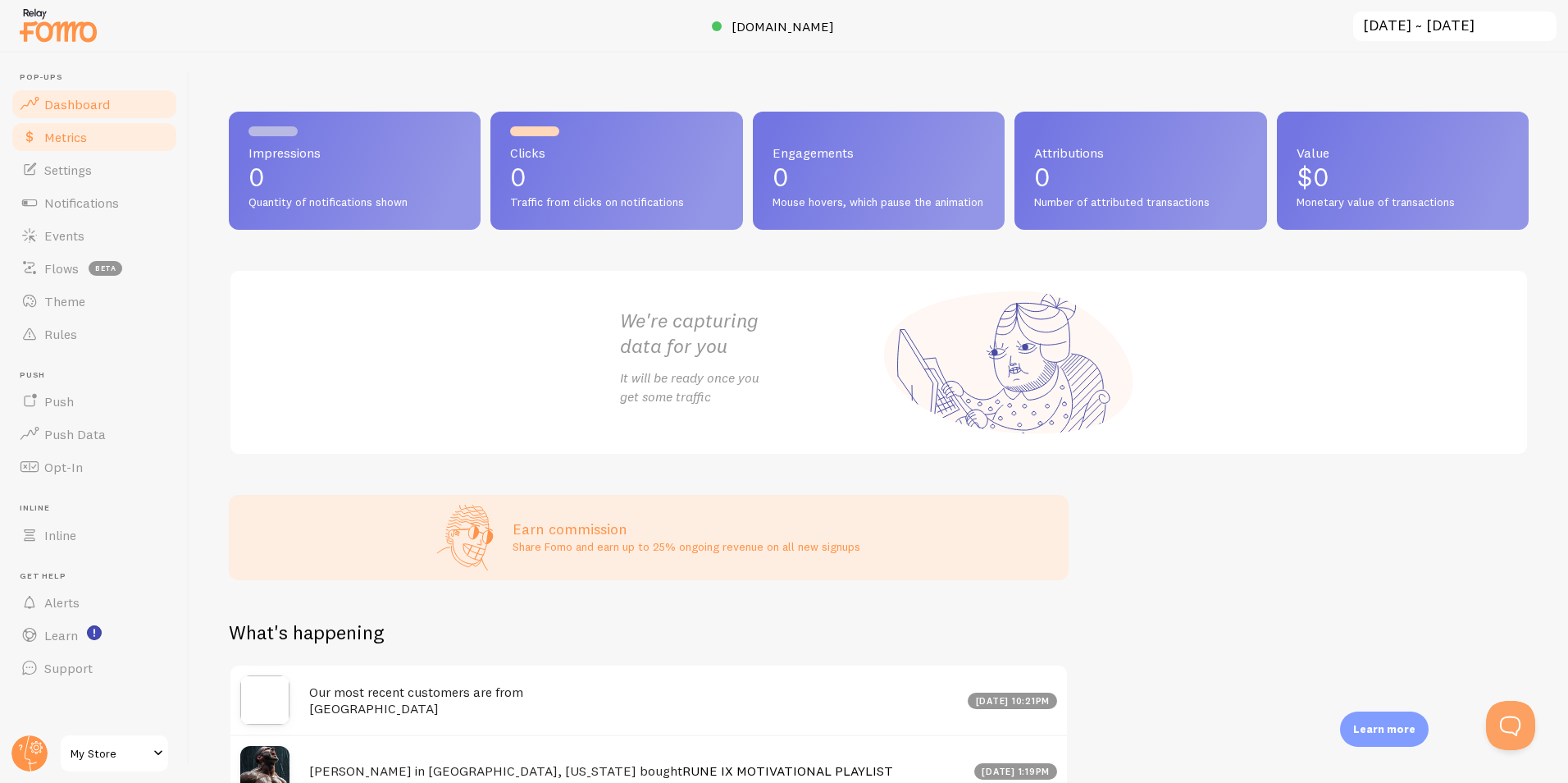
click at [69, 143] on span "Metrics" at bounding box center [65, 136] width 42 height 16
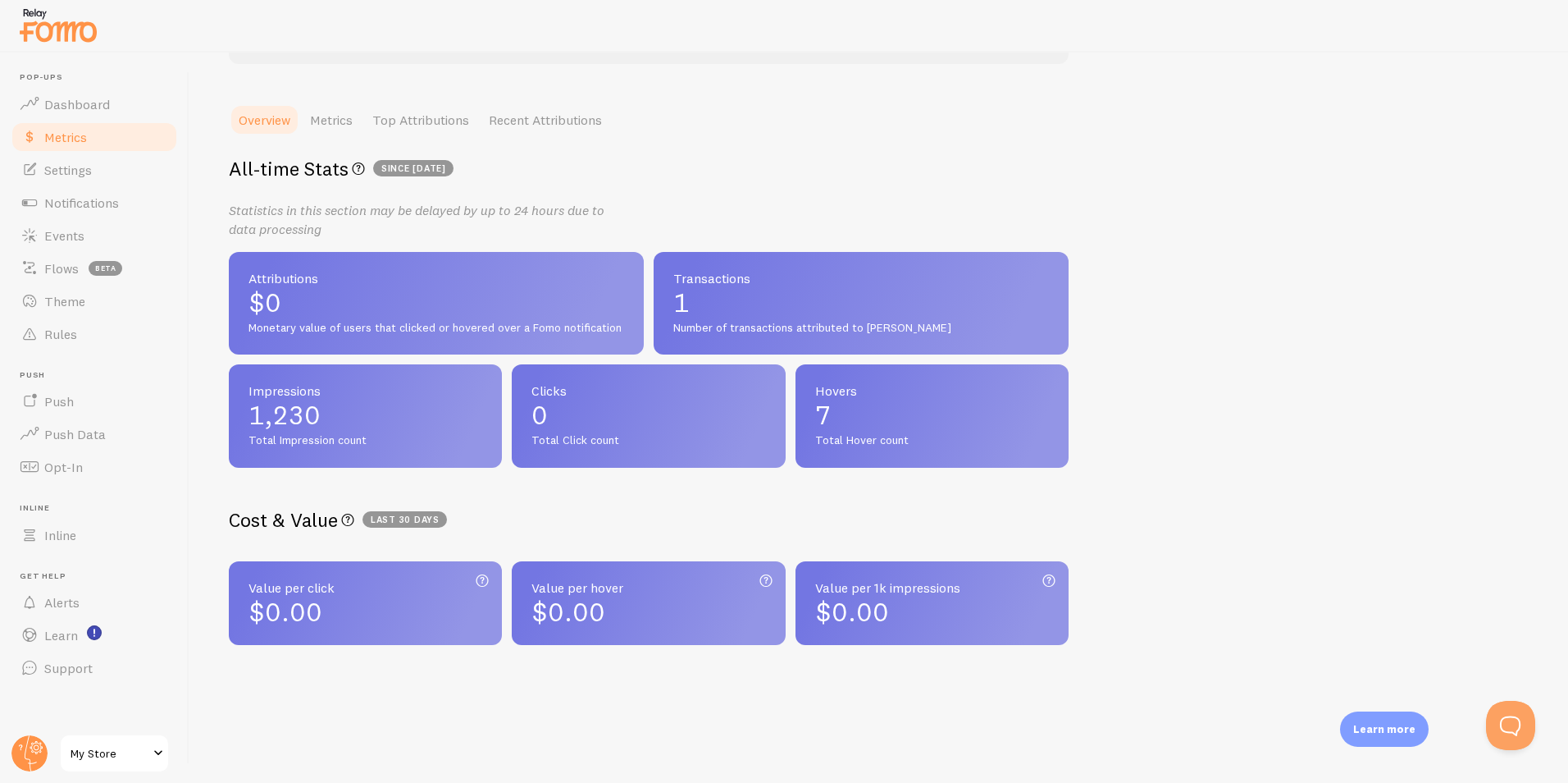
scroll to position [112, 0]
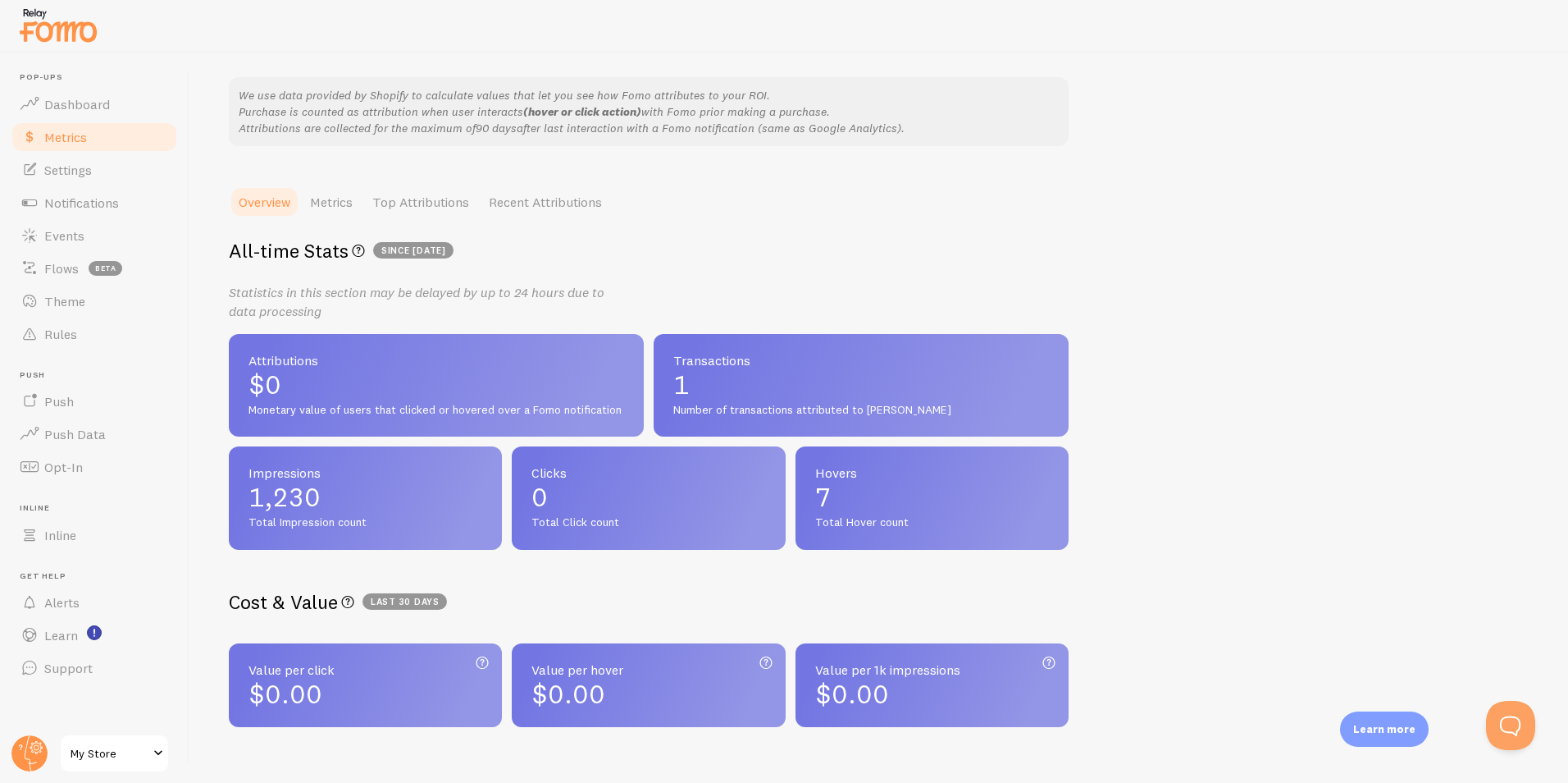
click at [755, 380] on span "1" at bounding box center [861, 385] width 375 height 26
click at [711, 267] on div "All-time Stats All-time Fomo interactions on your site since 2025-08-11 Statist…" at bounding box center [648, 393] width 839 height 312
click at [544, 252] on h2 "All-time Stats All-time Fomo interactions on your site since 2025-08-11" at bounding box center [648, 250] width 839 height 25
click at [337, 200] on link "Metrics" at bounding box center [331, 201] width 63 height 33
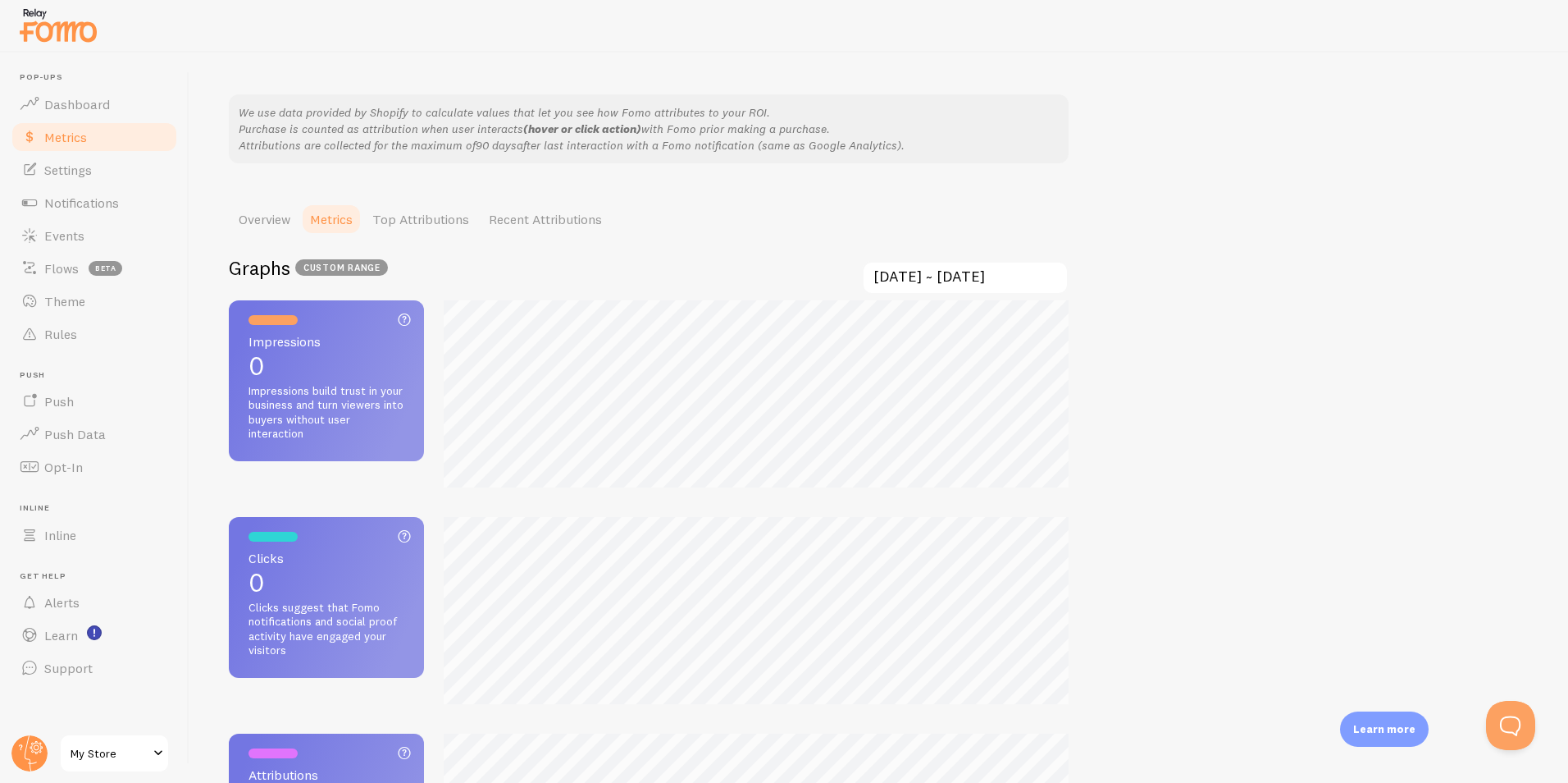
scroll to position [0, 0]
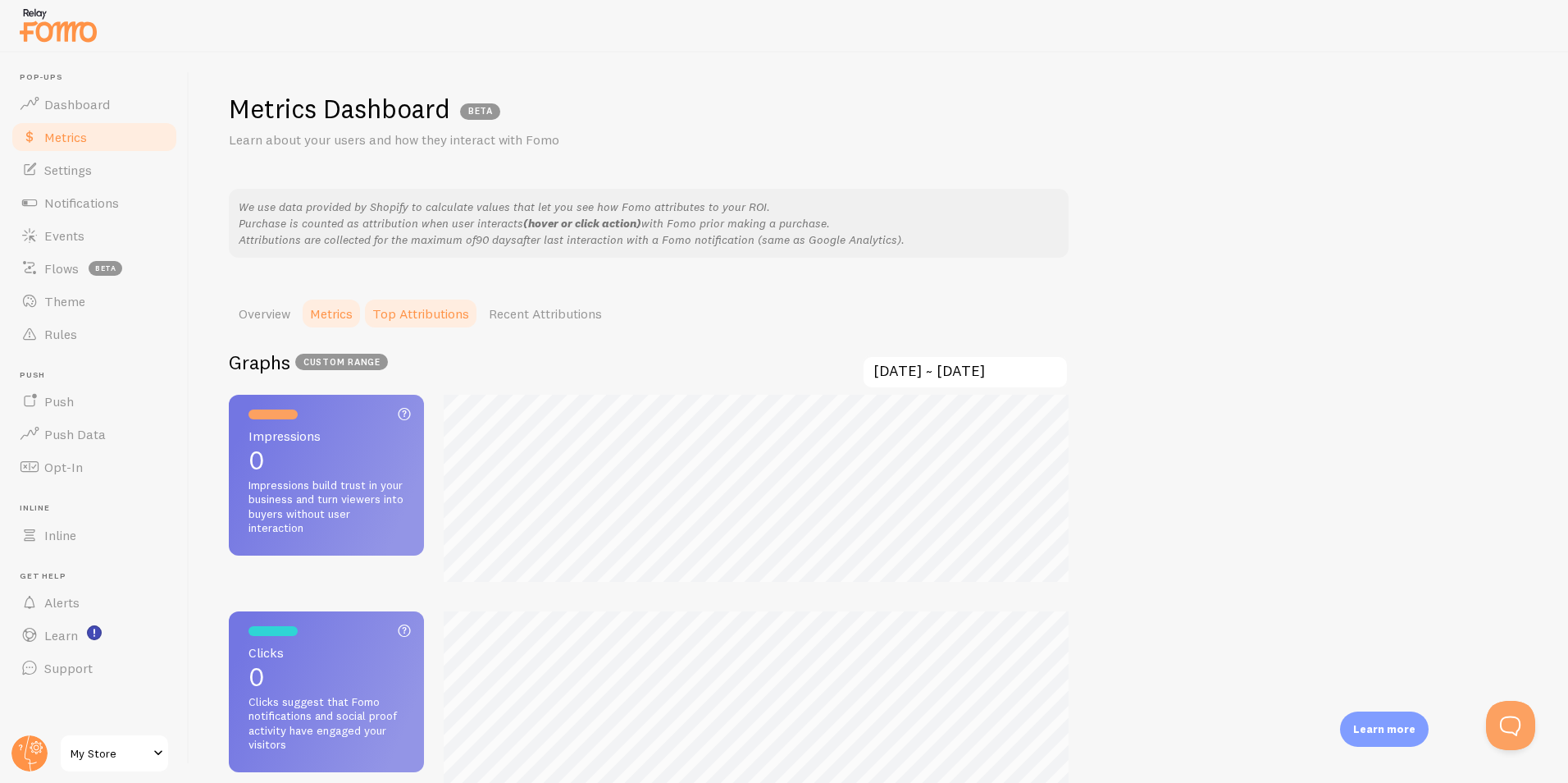
click at [423, 317] on link "Top Attributions" at bounding box center [421, 313] width 117 height 33
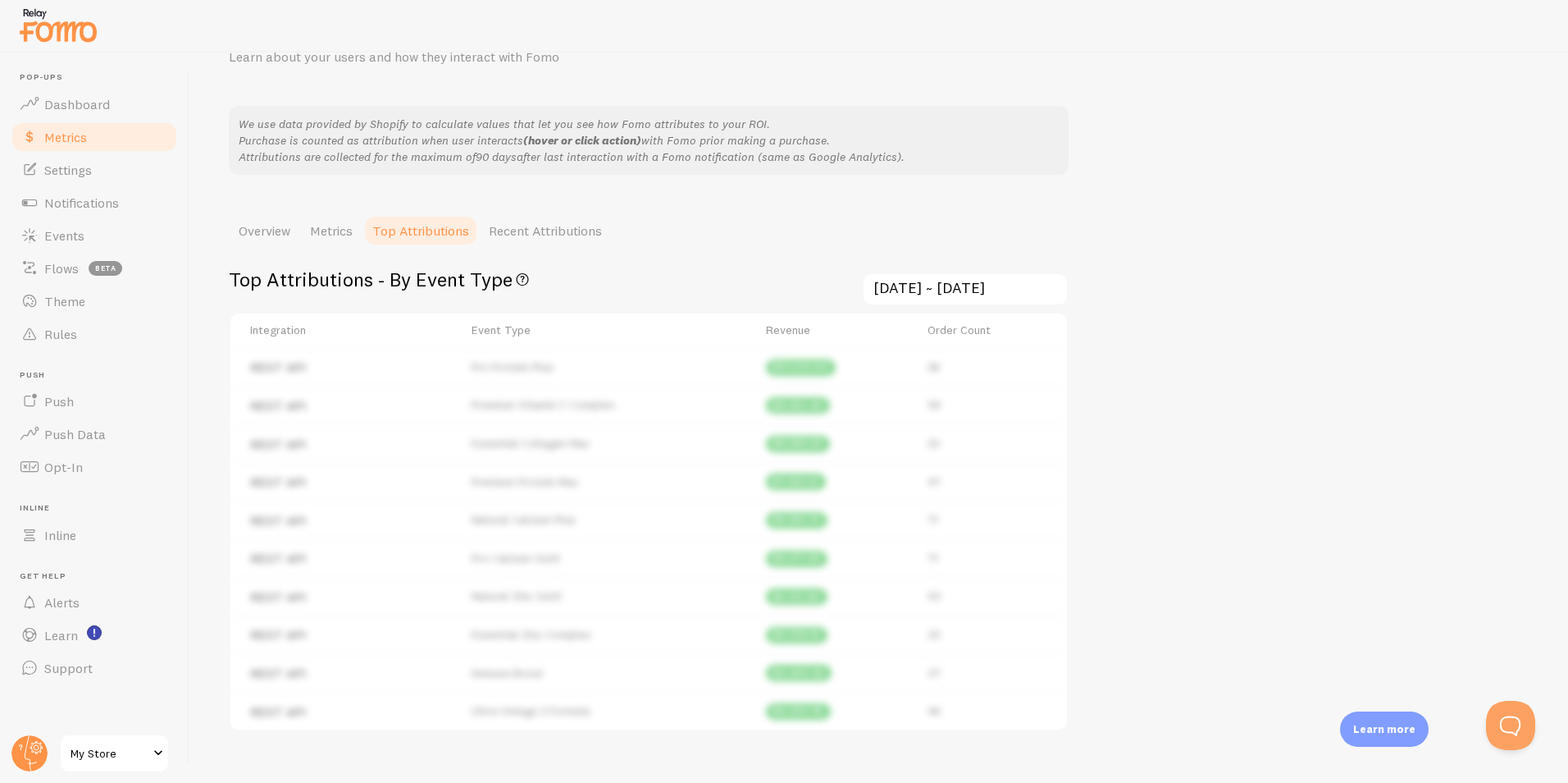
scroll to position [169, 0]
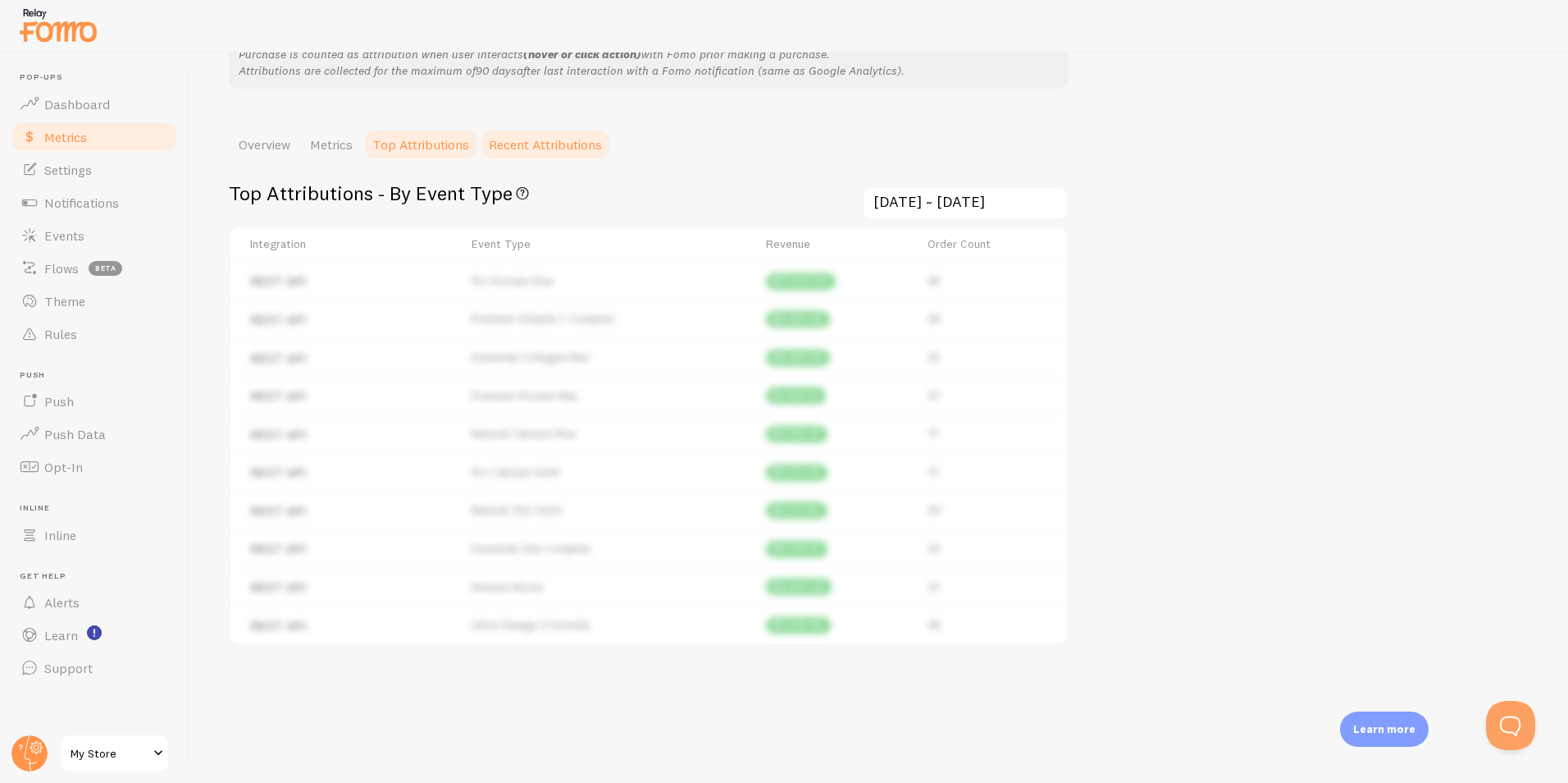
click at [565, 138] on link "Recent Attributions" at bounding box center [545, 144] width 133 height 33
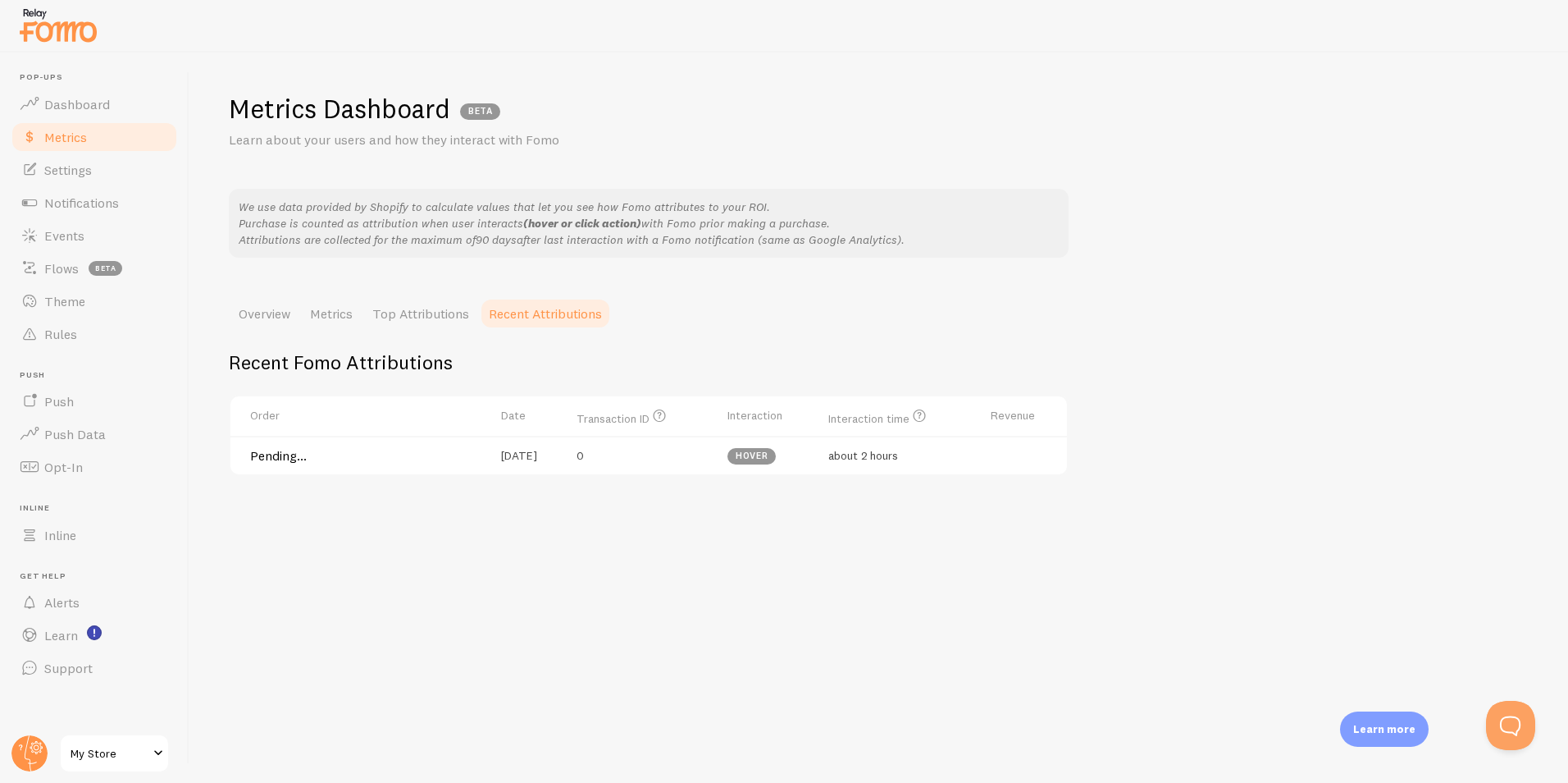
scroll to position [0, 0]
click at [855, 303] on ul "Overview Metrics Top Attributions Recent Attributions" at bounding box center [648, 313] width 839 height 33
click at [767, 458] on span "hover" at bounding box center [751, 456] width 33 height 9
click at [260, 454] on h4 "Pending..." at bounding box center [366, 456] width 232 height 17
click at [271, 321] on link "Overview" at bounding box center [265, 313] width 71 height 33
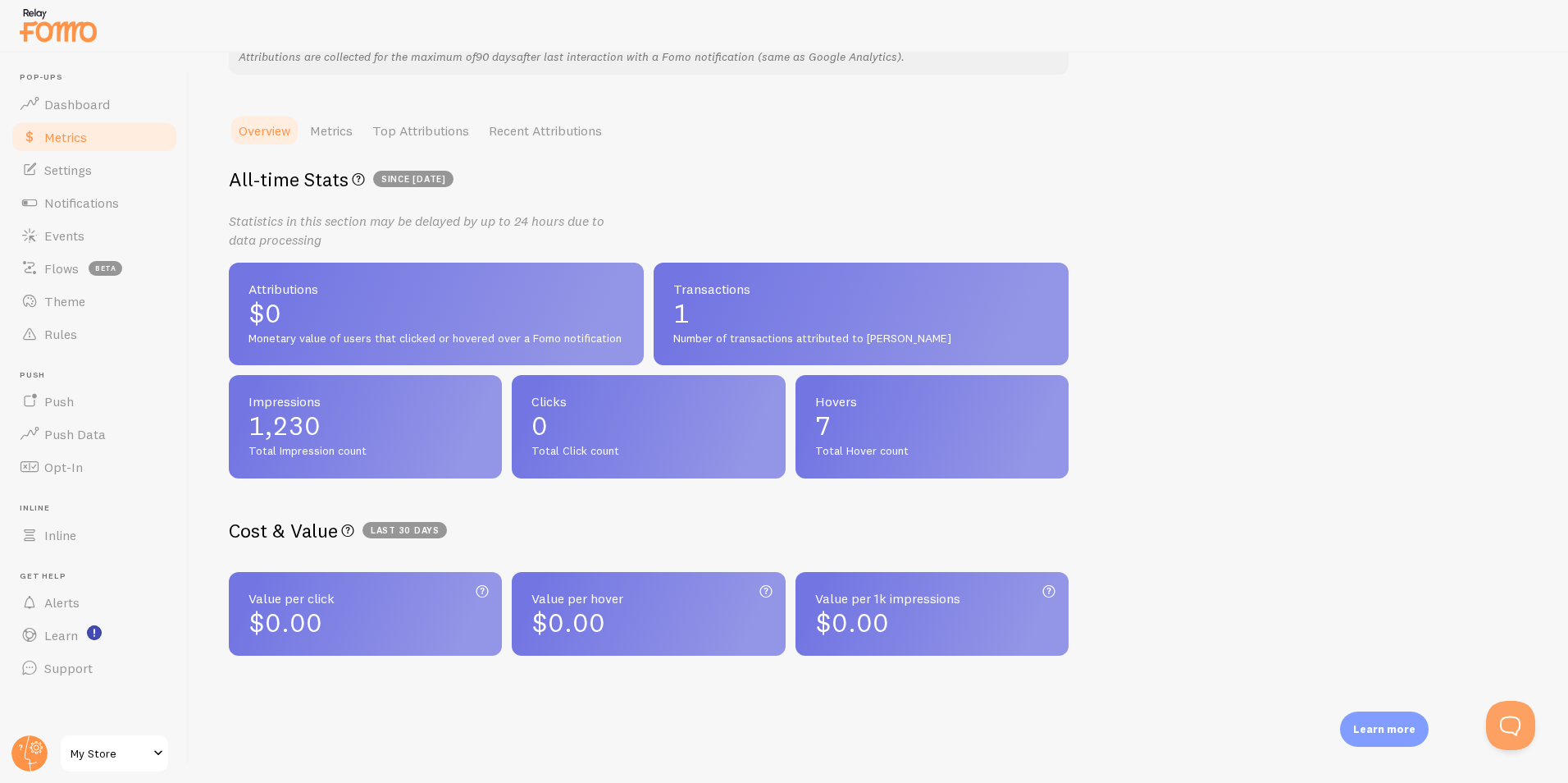
scroll to position [194, 0]
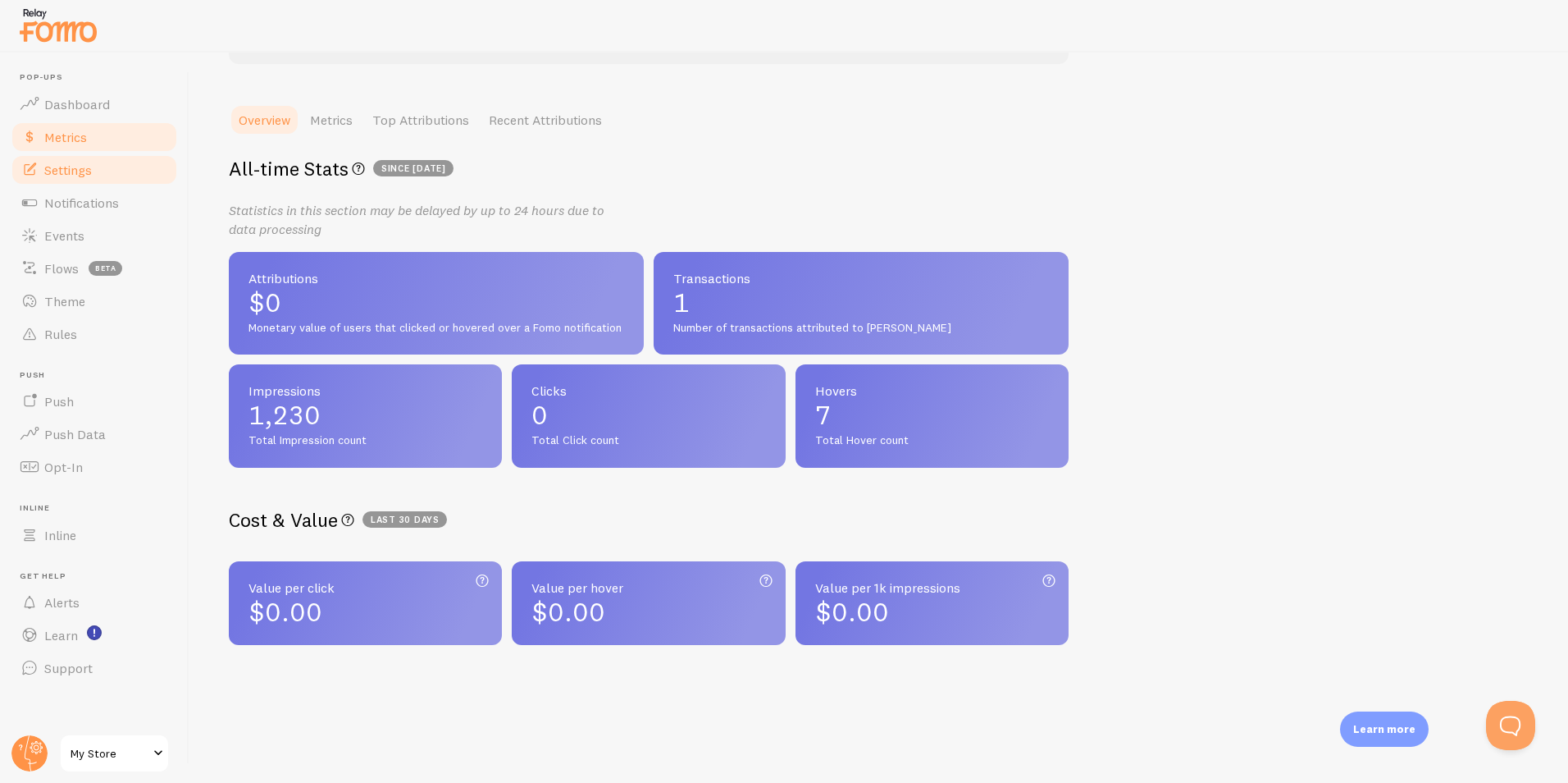
click at [115, 182] on link "Settings" at bounding box center [95, 169] width 169 height 33
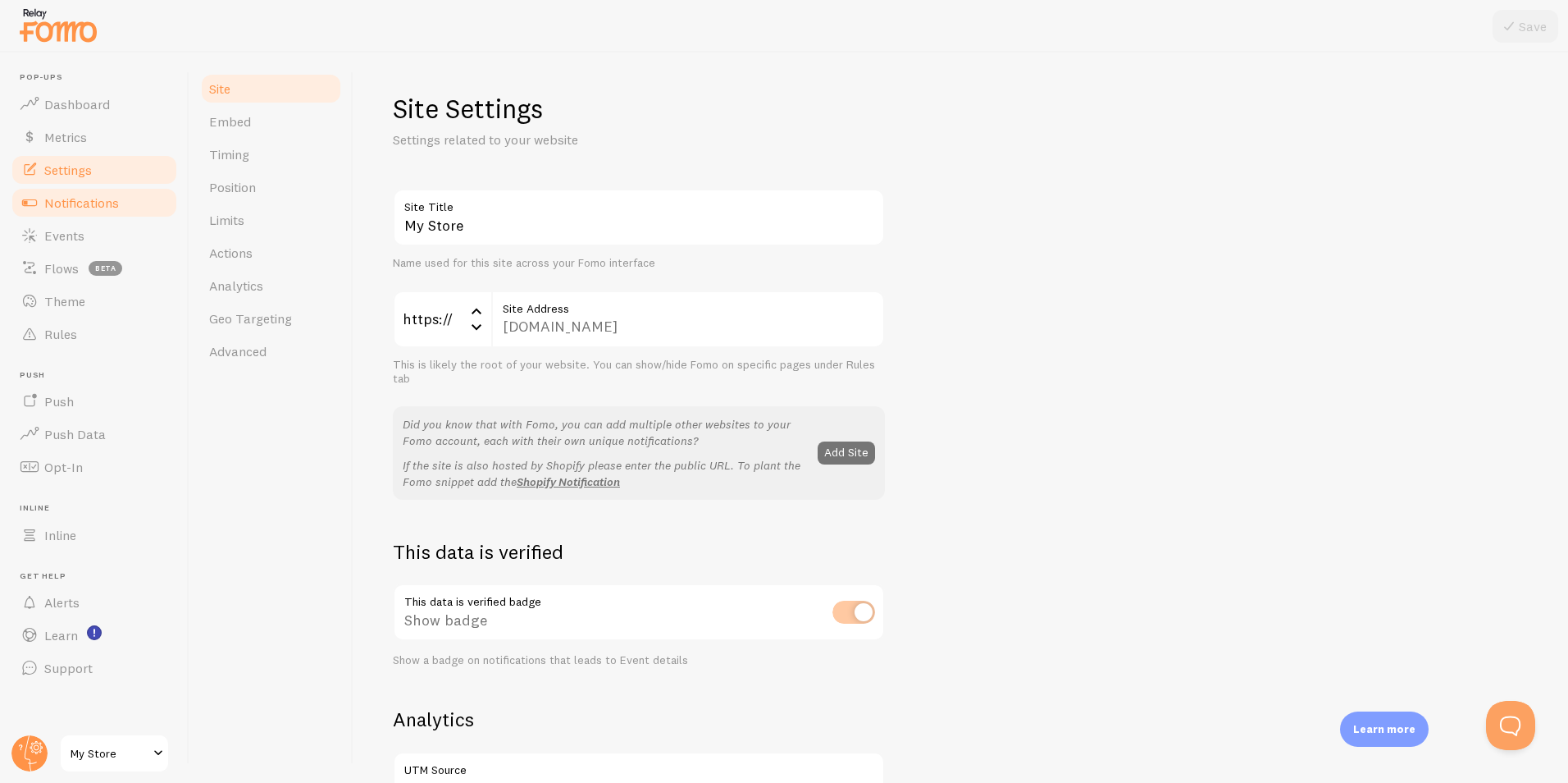
click at [74, 199] on span "Notifications" at bounding box center [81, 202] width 74 height 16
